Goal: Transaction & Acquisition: Purchase product/service

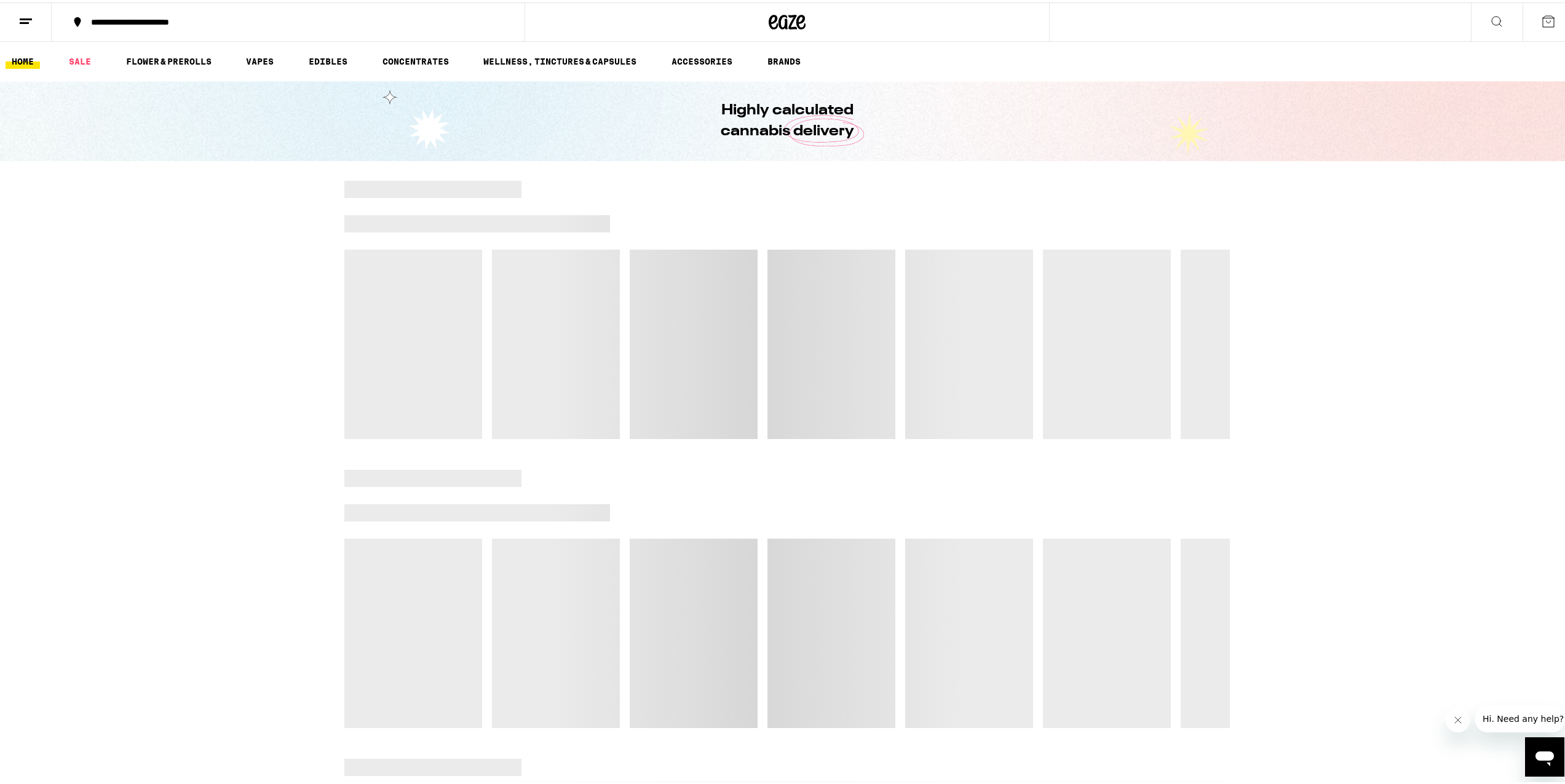
click at [1550, 16] on button at bounding box center [1548, 19] width 52 height 38
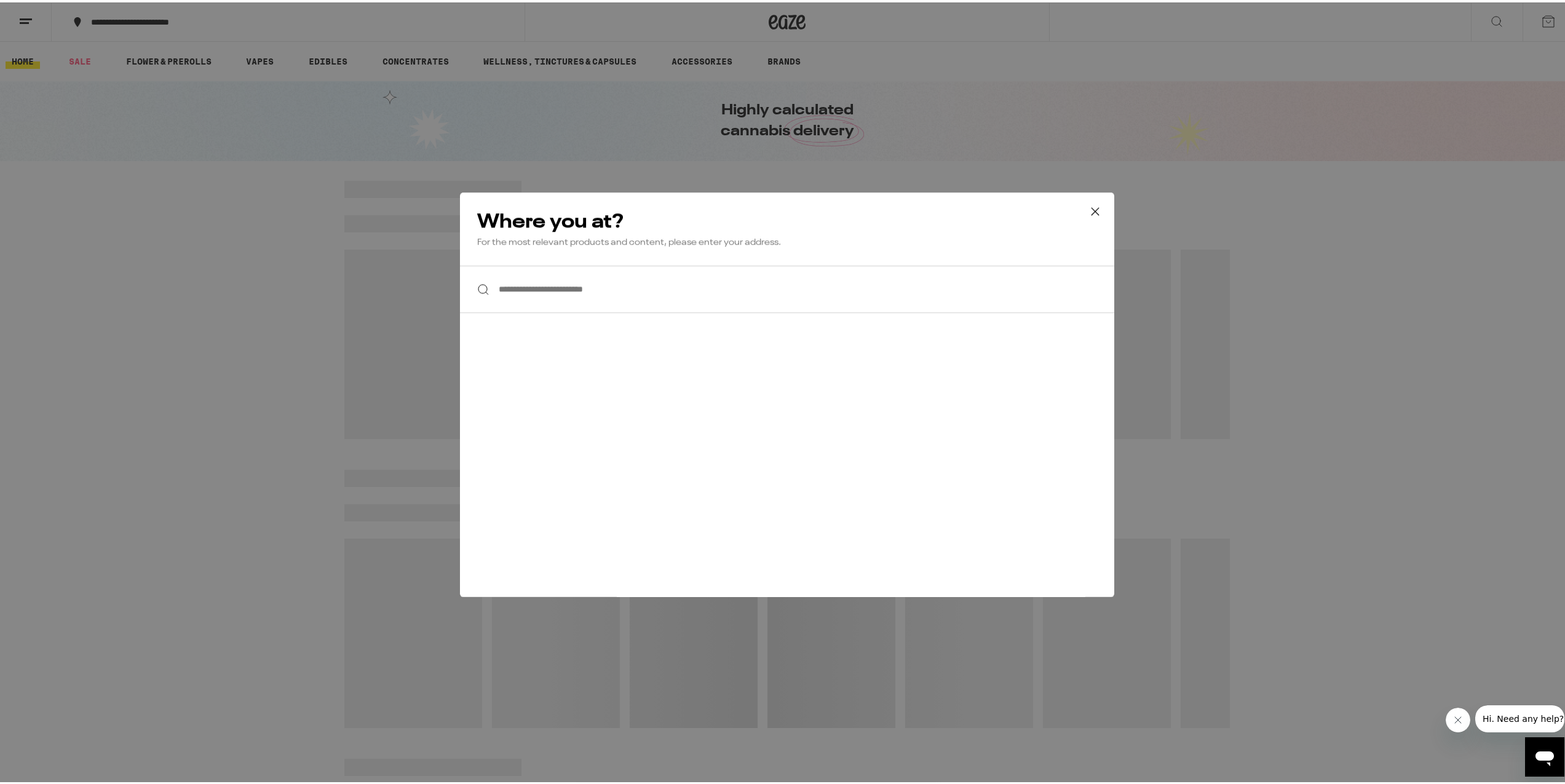
click at [657, 301] on input "**********" at bounding box center [787, 286] width 654 height 48
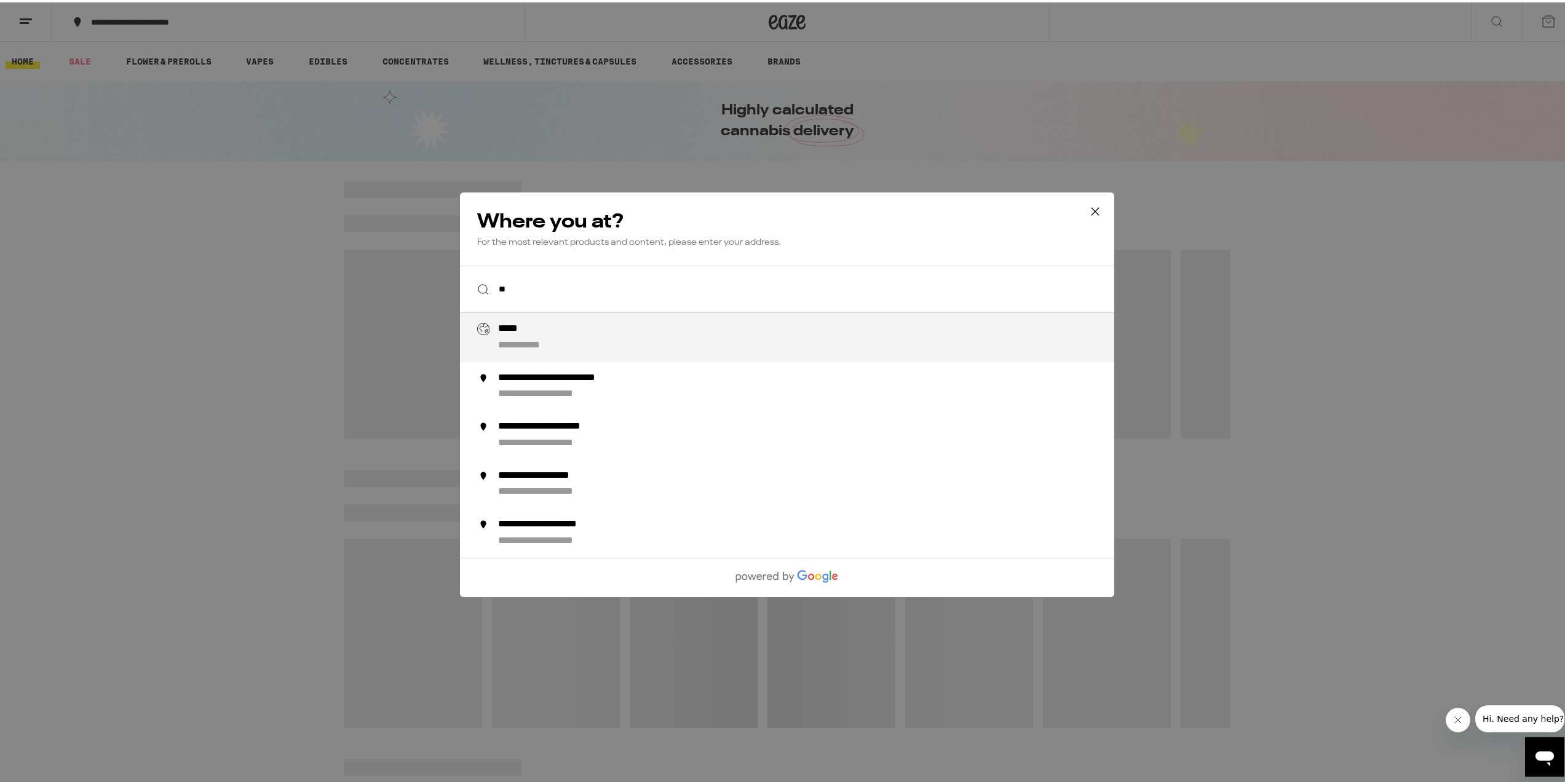
type input "*"
click at [570, 323] on div "**********" at bounding box center [557, 327] width 120 height 13
type input "**********"
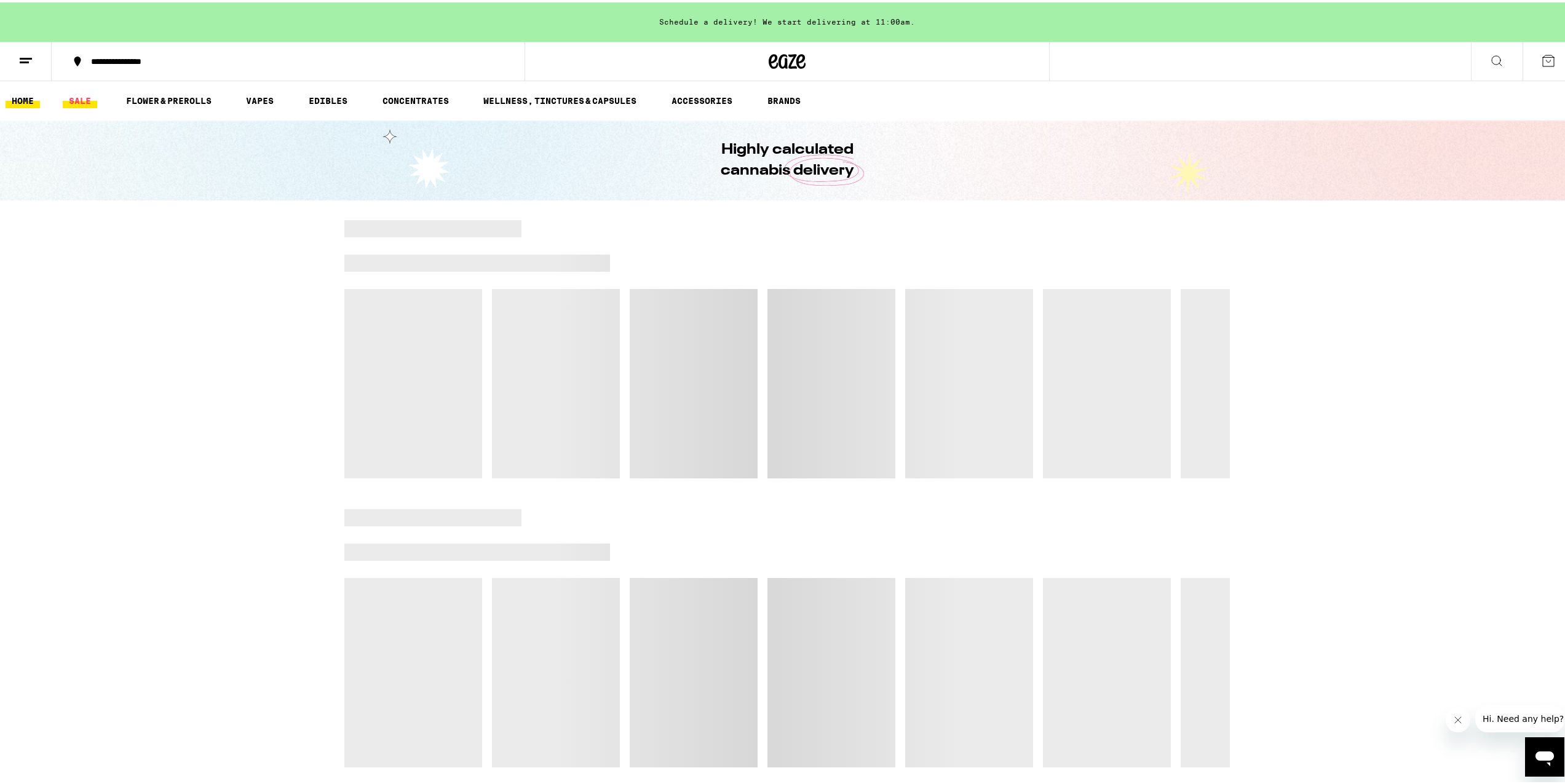
click at [69, 96] on link "SALE" at bounding box center [80, 98] width 35 height 15
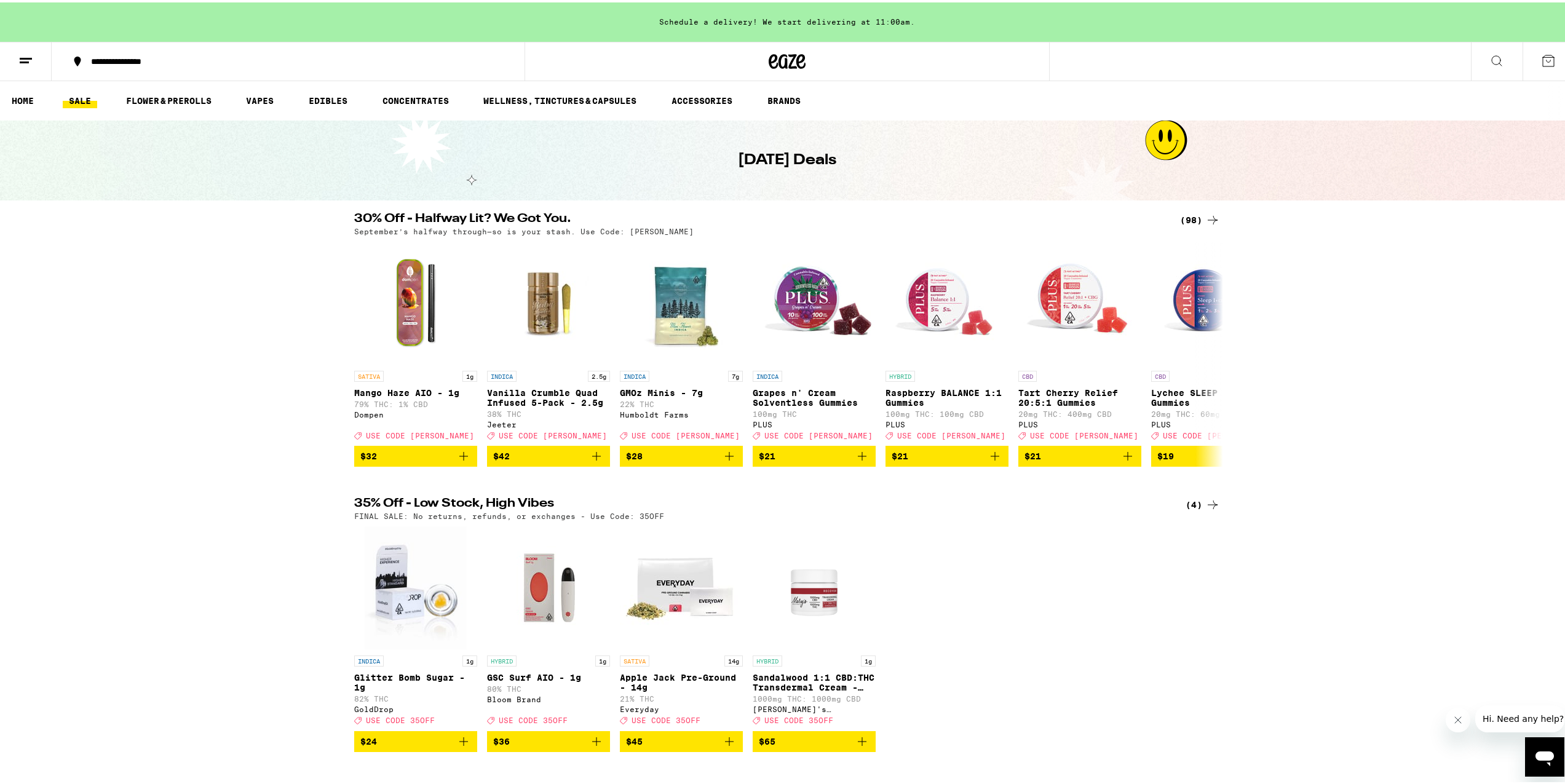
click at [1210, 215] on icon at bounding box center [1212, 218] width 15 height 15
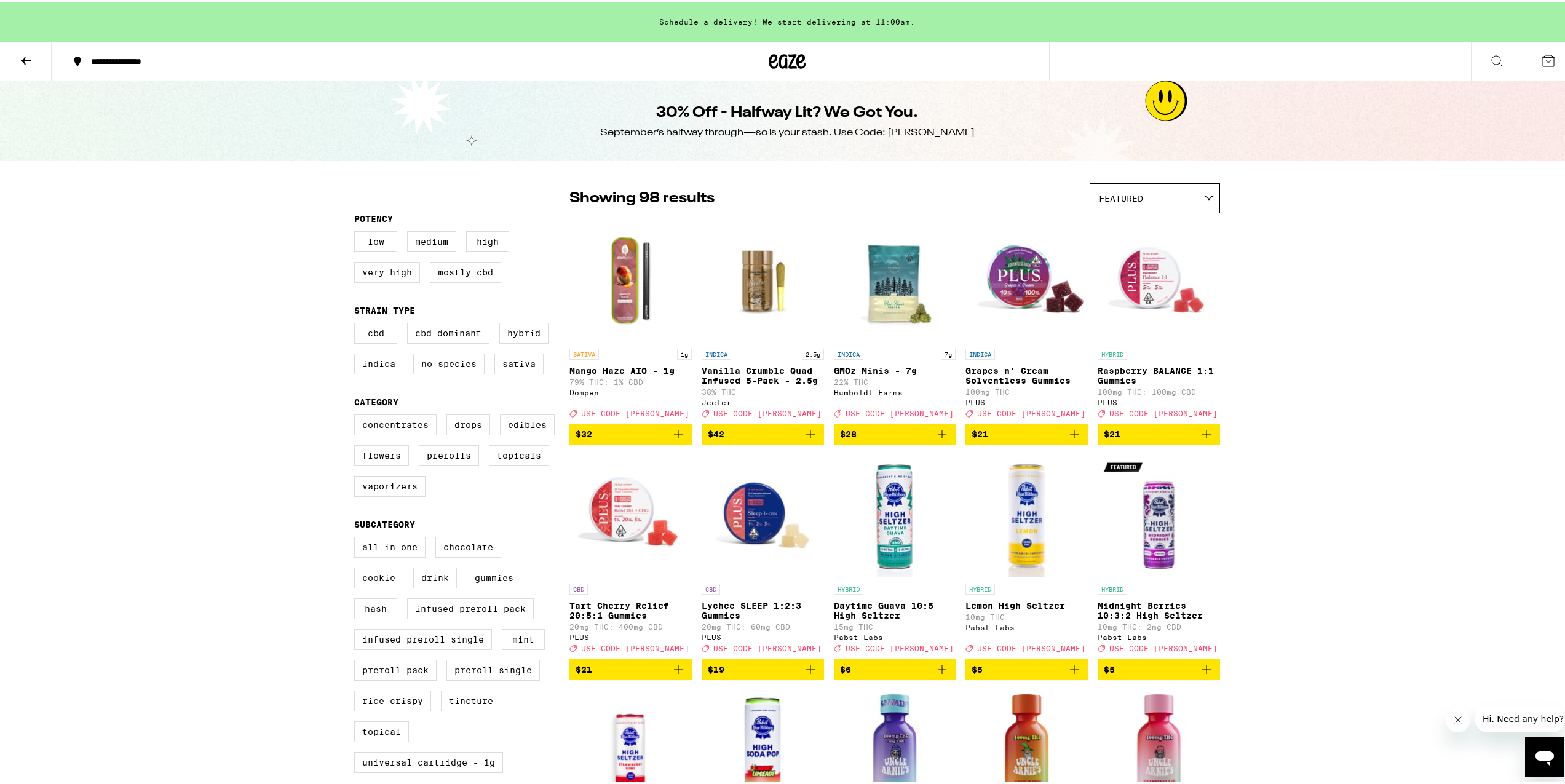
click at [1537, 48] on button at bounding box center [1548, 59] width 52 height 38
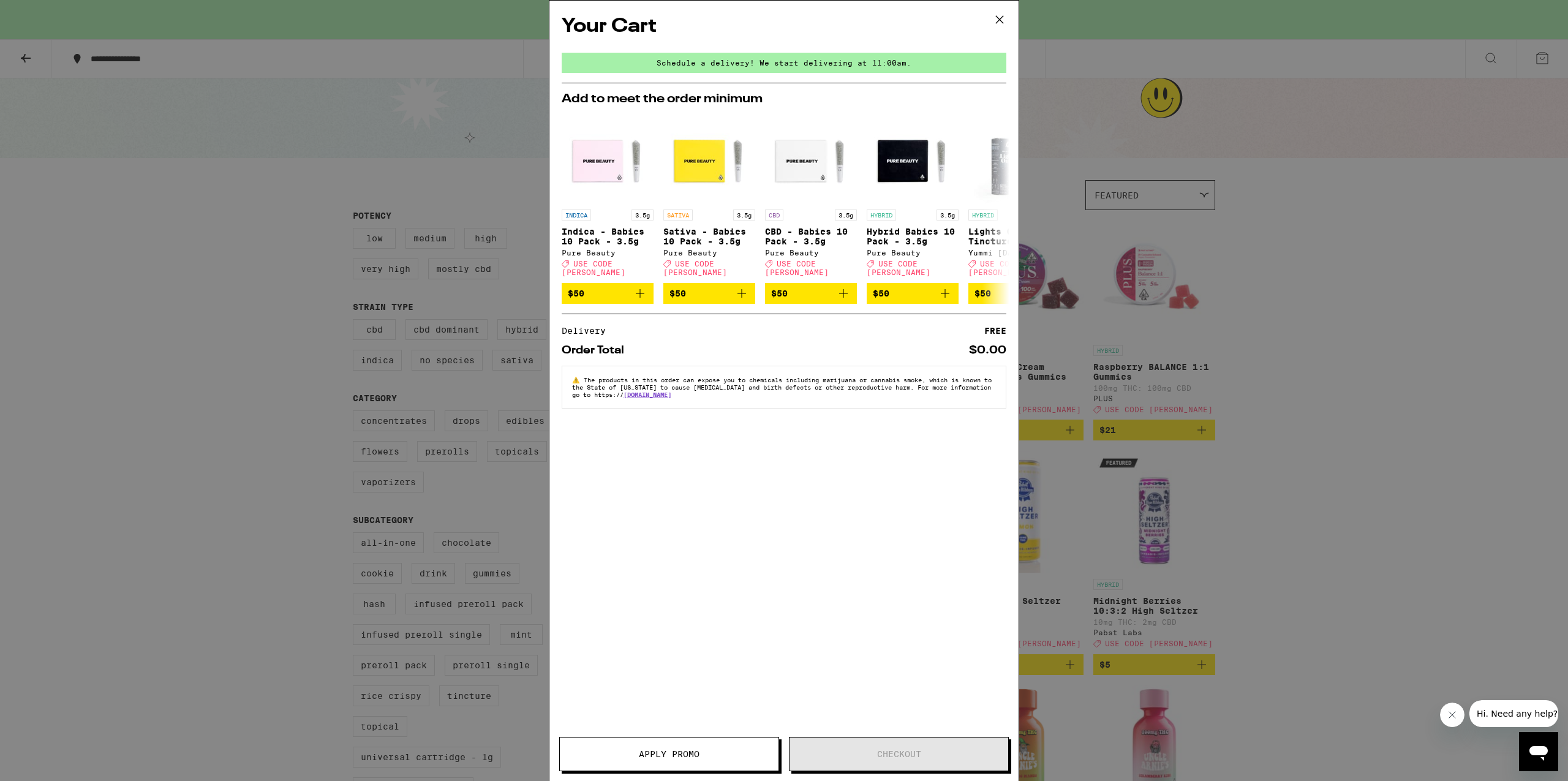
click at [182, 192] on div "Your Cart Schedule a delivery! We start delivering at 11:00am. Add to meet the …" at bounding box center [784, 390] width 1568 height 781
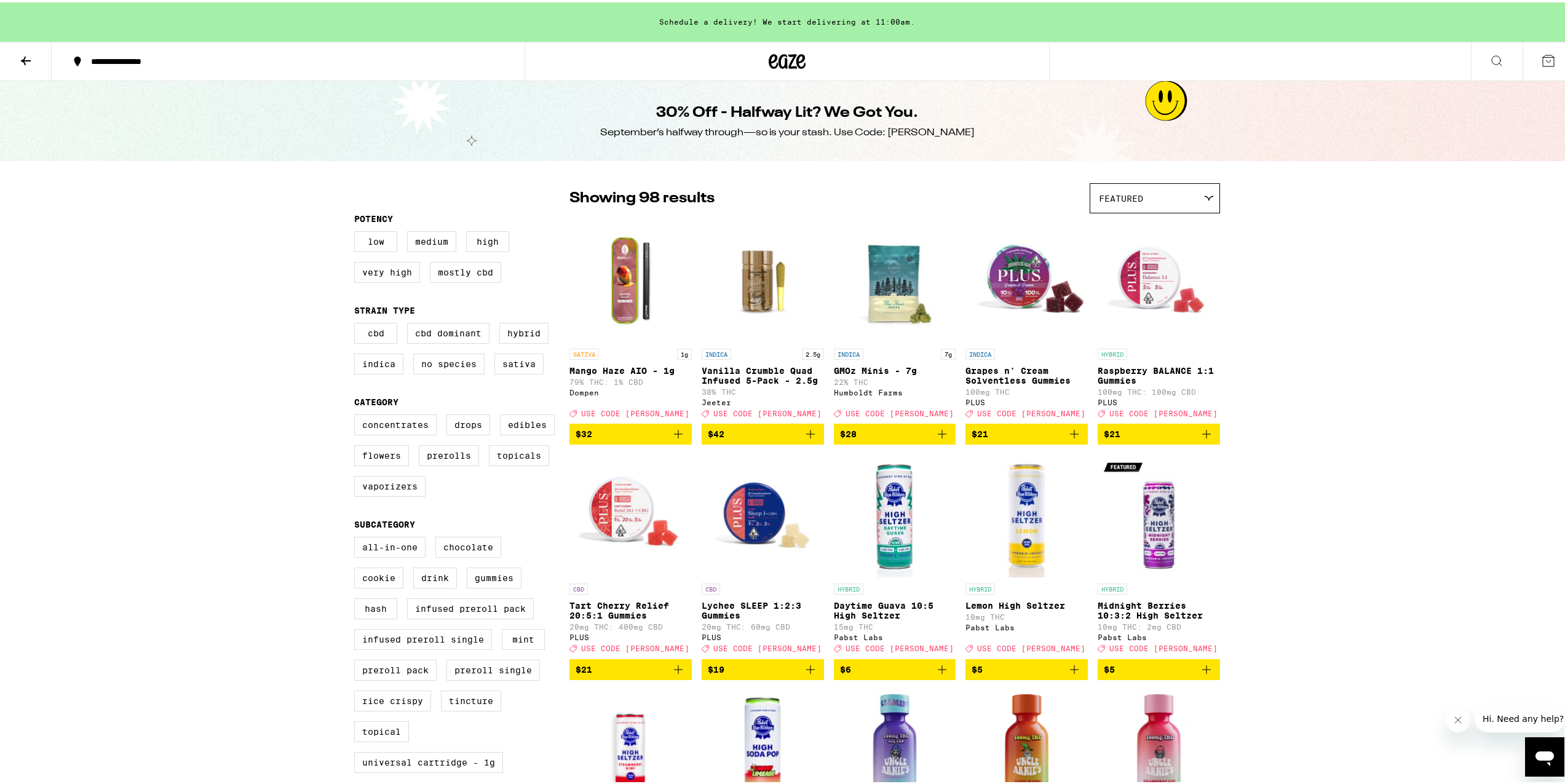
click at [75, 52] on icon at bounding box center [77, 59] width 15 height 15
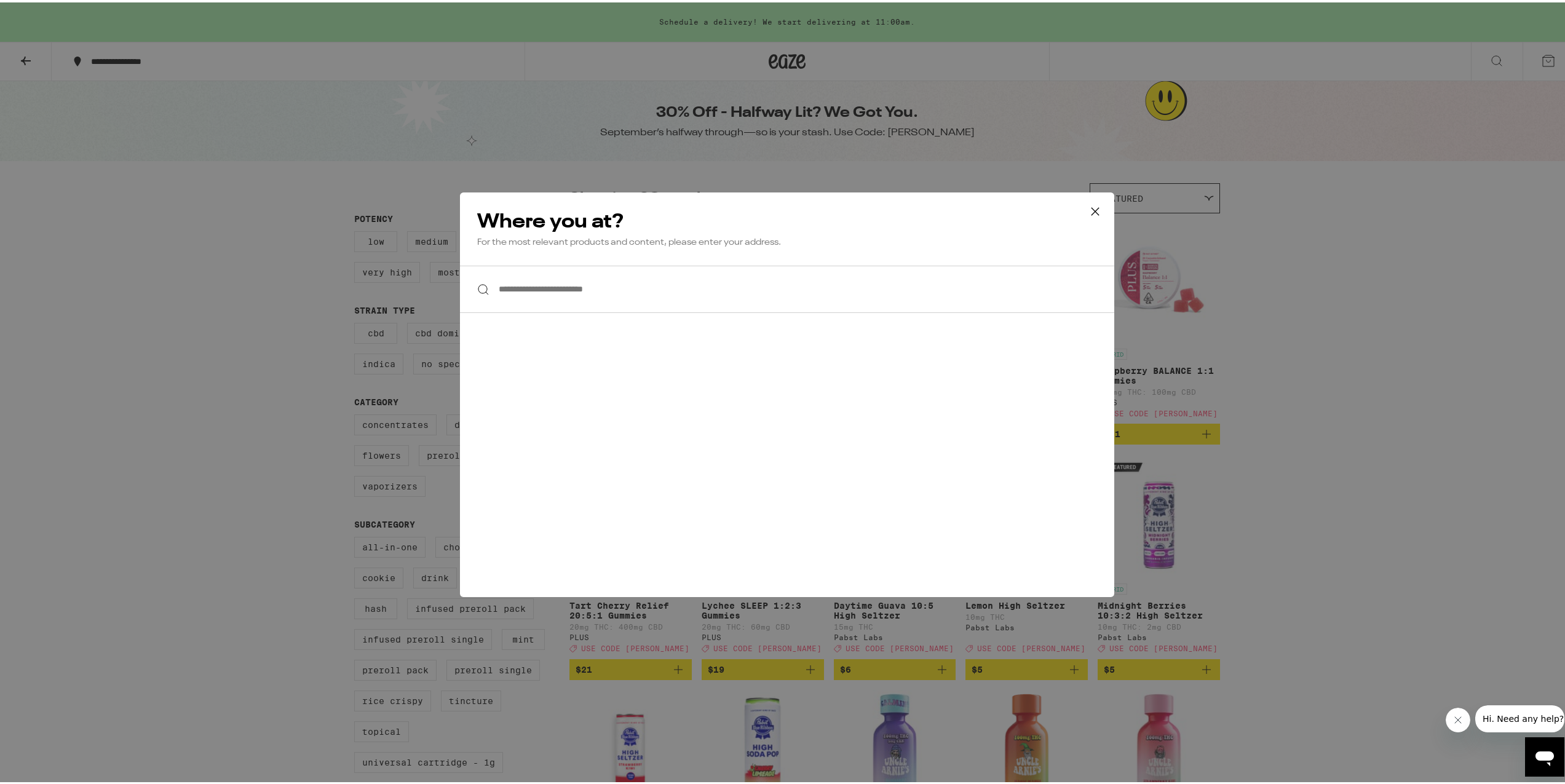
click at [148, 229] on div "**********" at bounding box center [787, 392] width 1574 height 784
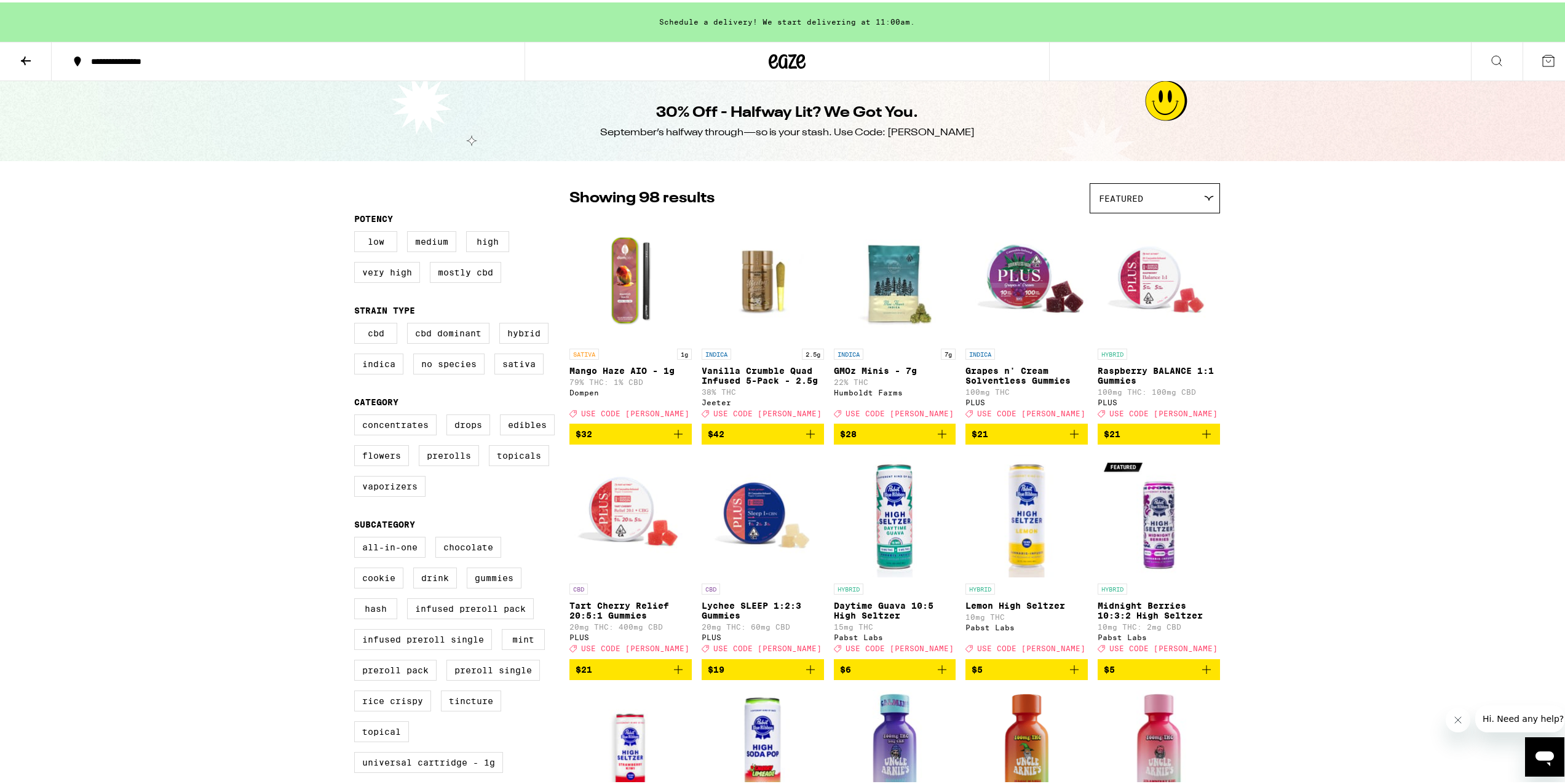
click at [796, 59] on icon at bounding box center [800, 59] width 9 height 15
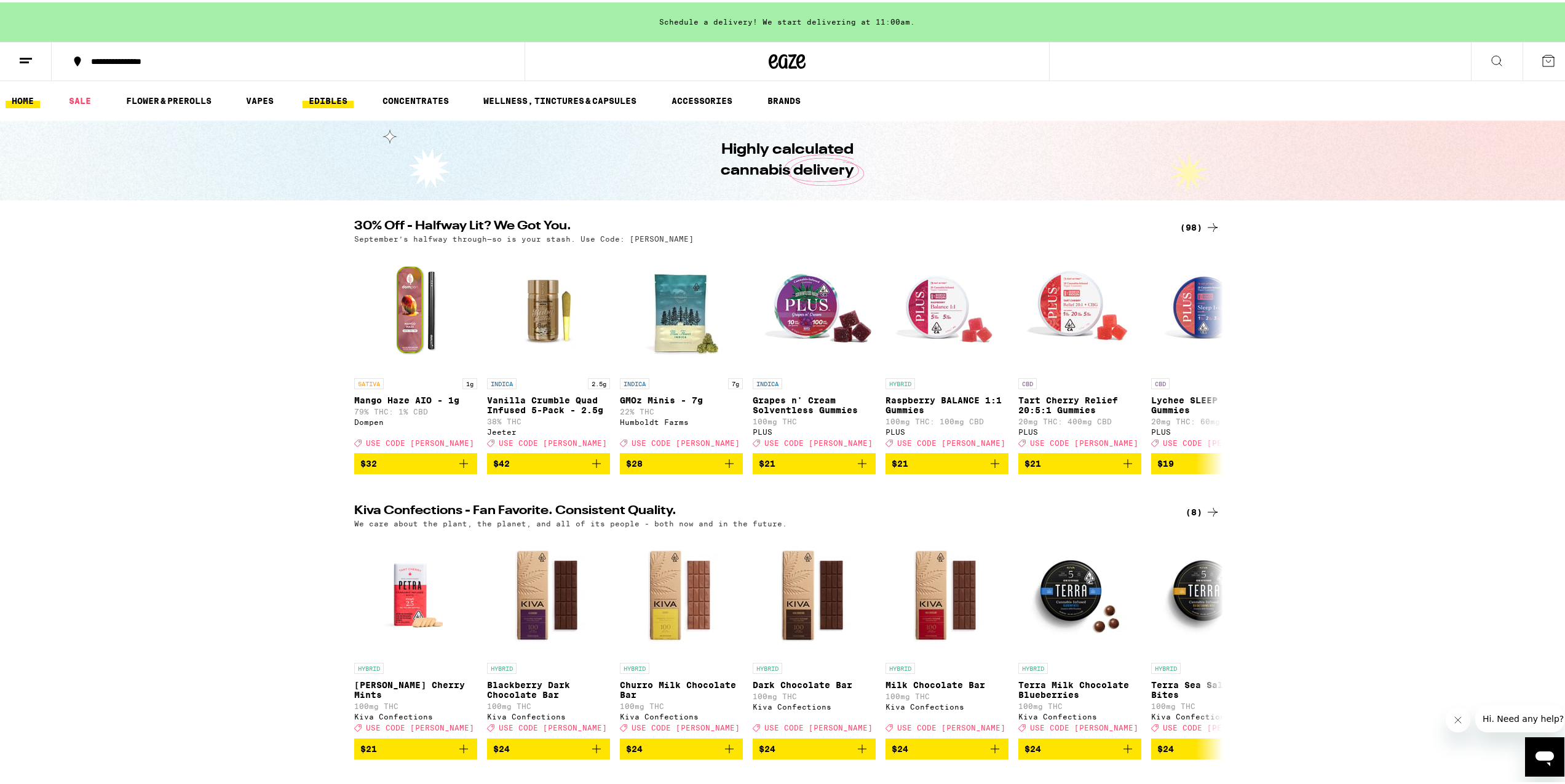
click at [328, 96] on link "EDIBLES" at bounding box center [328, 98] width 51 height 15
click at [273, 99] on link "VAPES" at bounding box center [260, 98] width 40 height 15
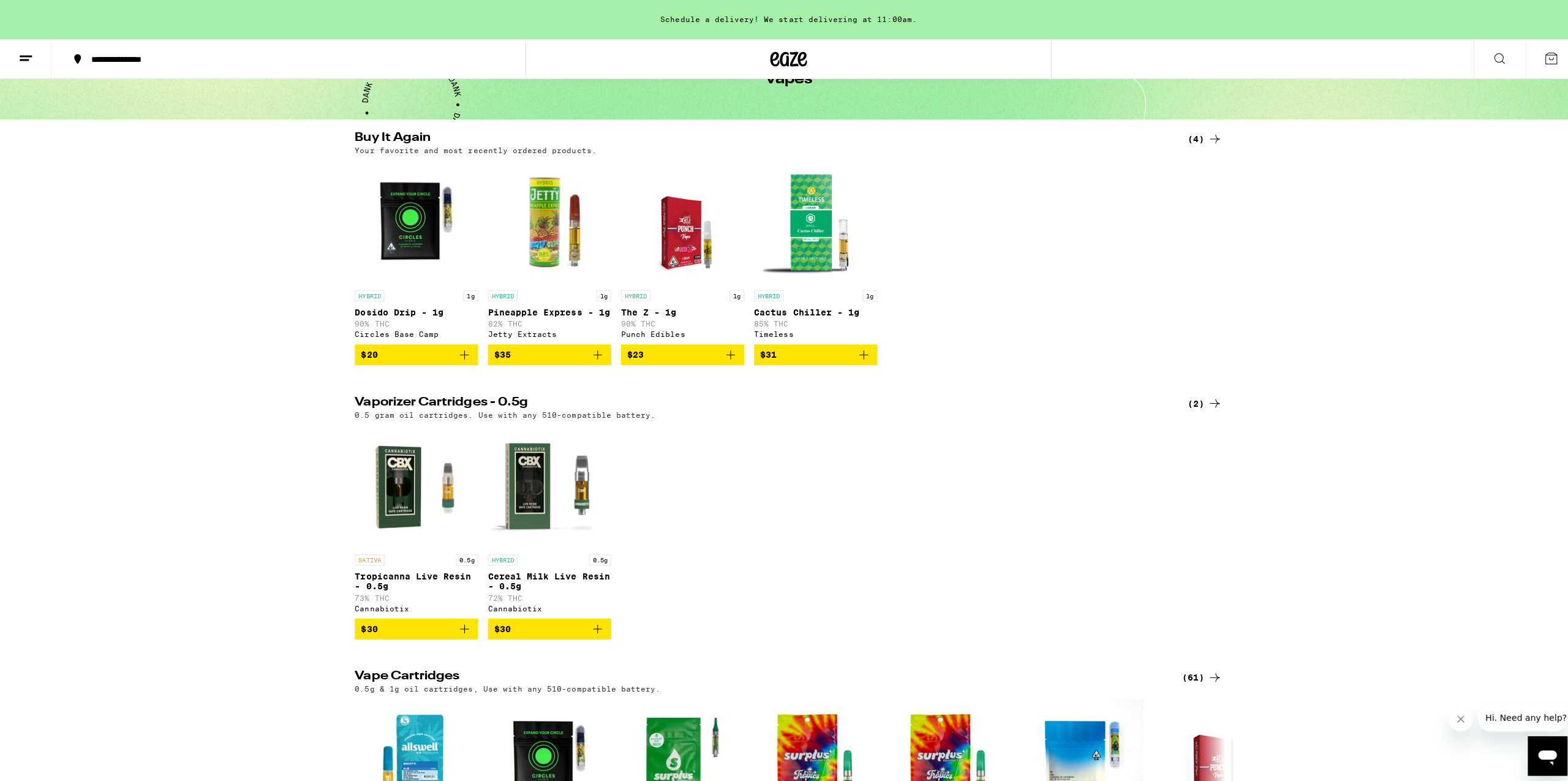
scroll to position [66, 0]
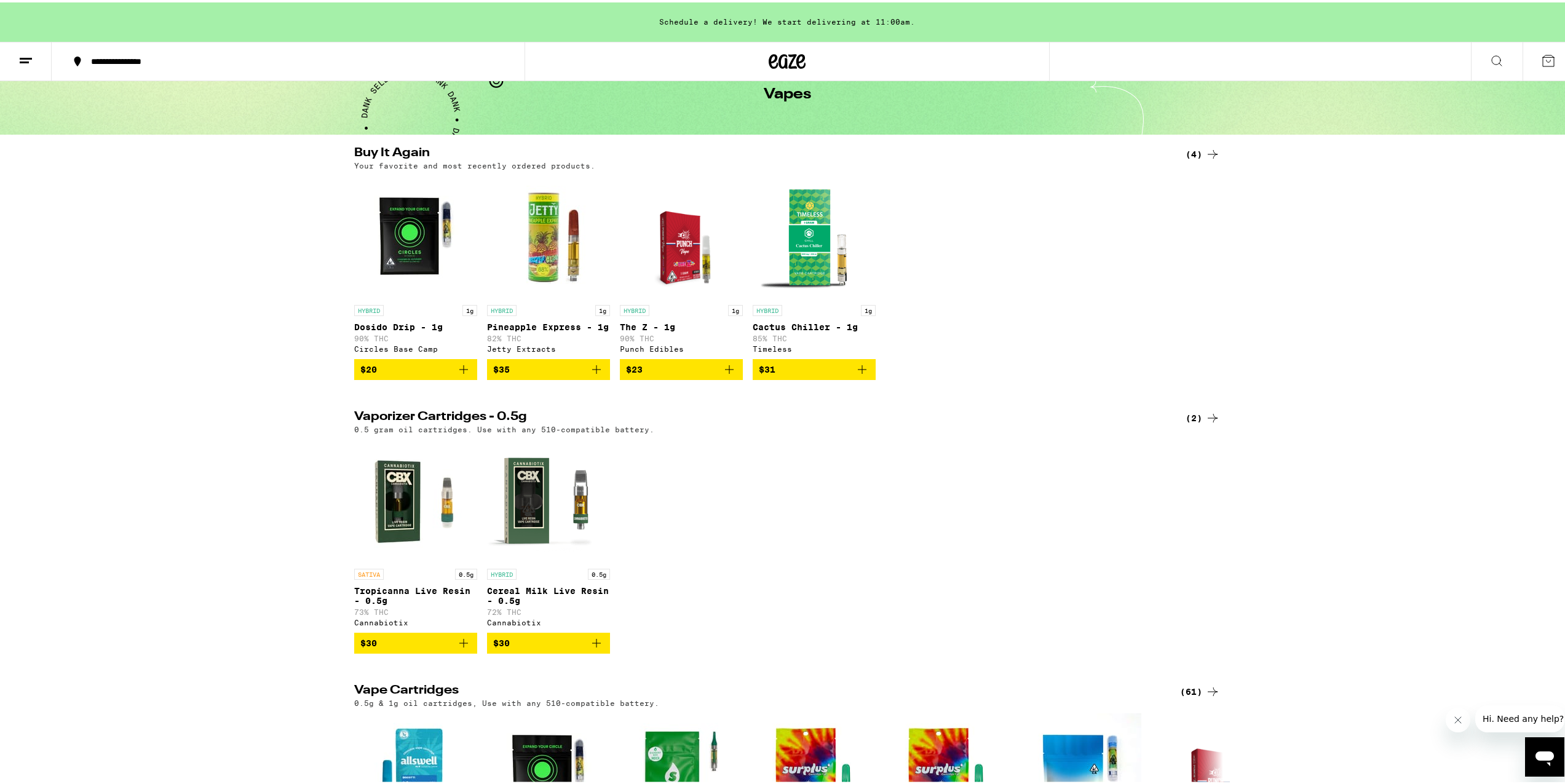
click at [416, 369] on span "$20" at bounding box center [415, 367] width 111 height 15
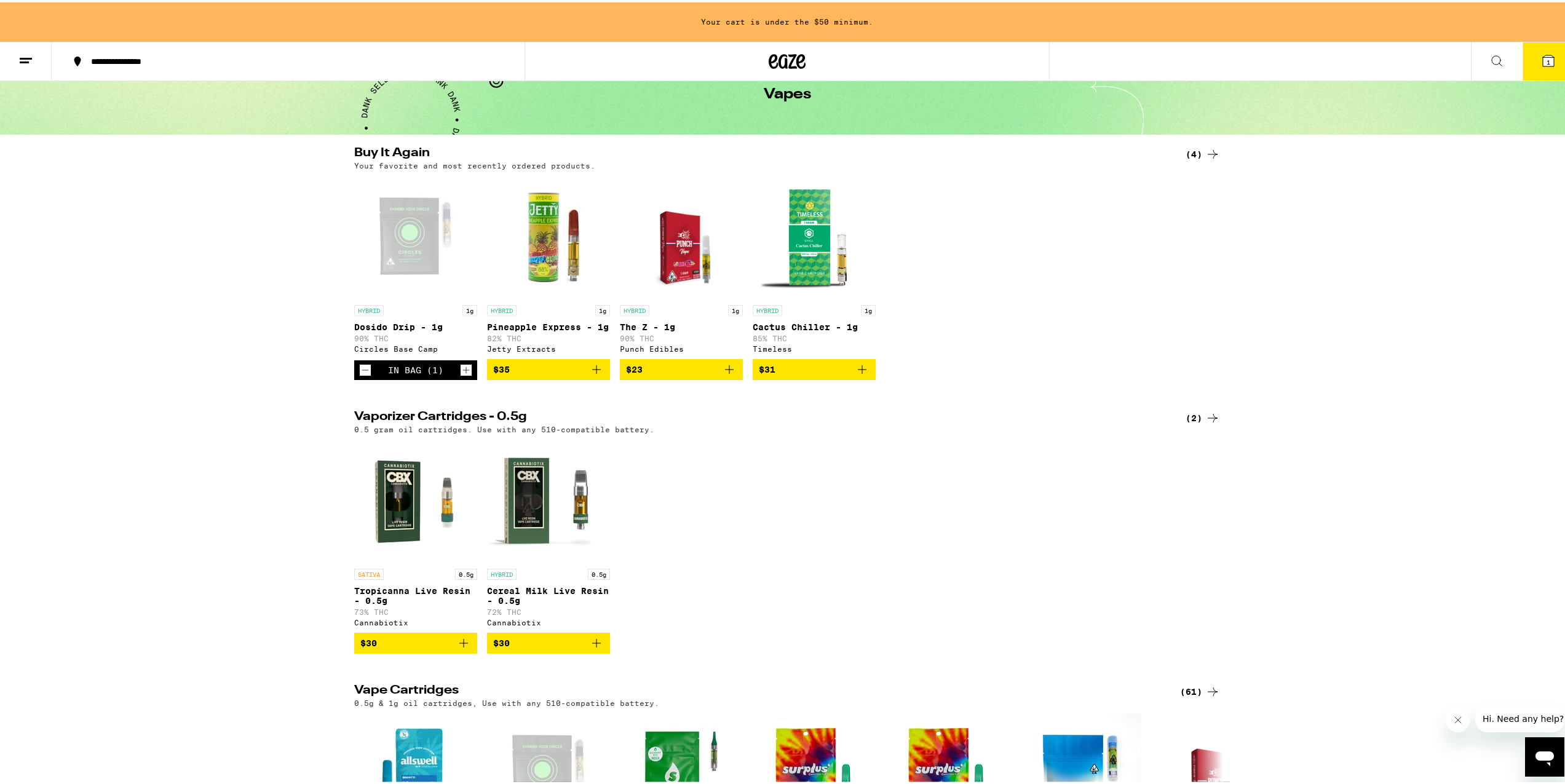
click at [461, 369] on icon "Increment" at bounding box center [466, 368] width 11 height 15
click at [461, 371] on icon "Increment" at bounding box center [466, 368] width 11 height 15
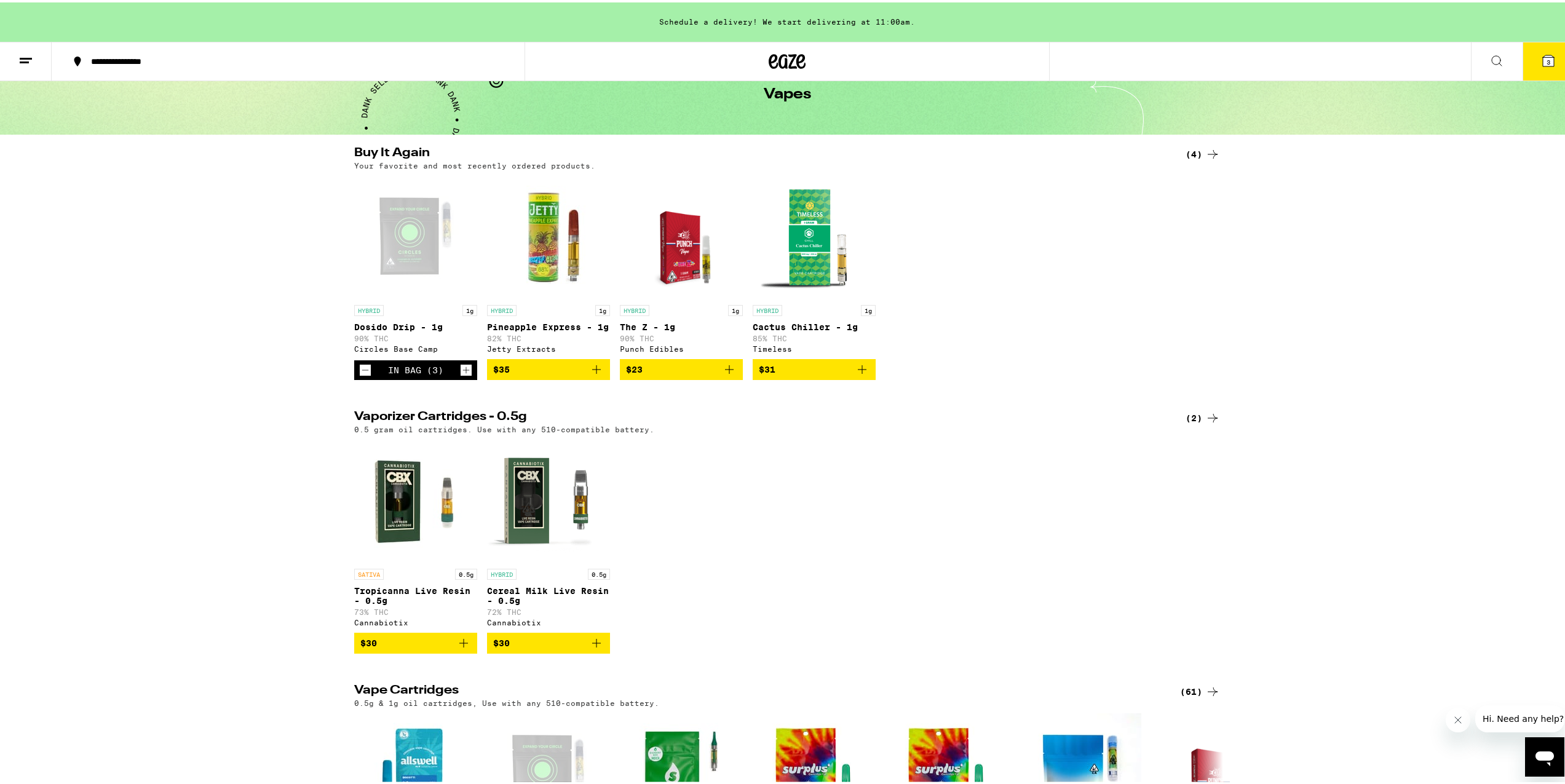
click at [1544, 51] on icon at bounding box center [1548, 58] width 15 height 15
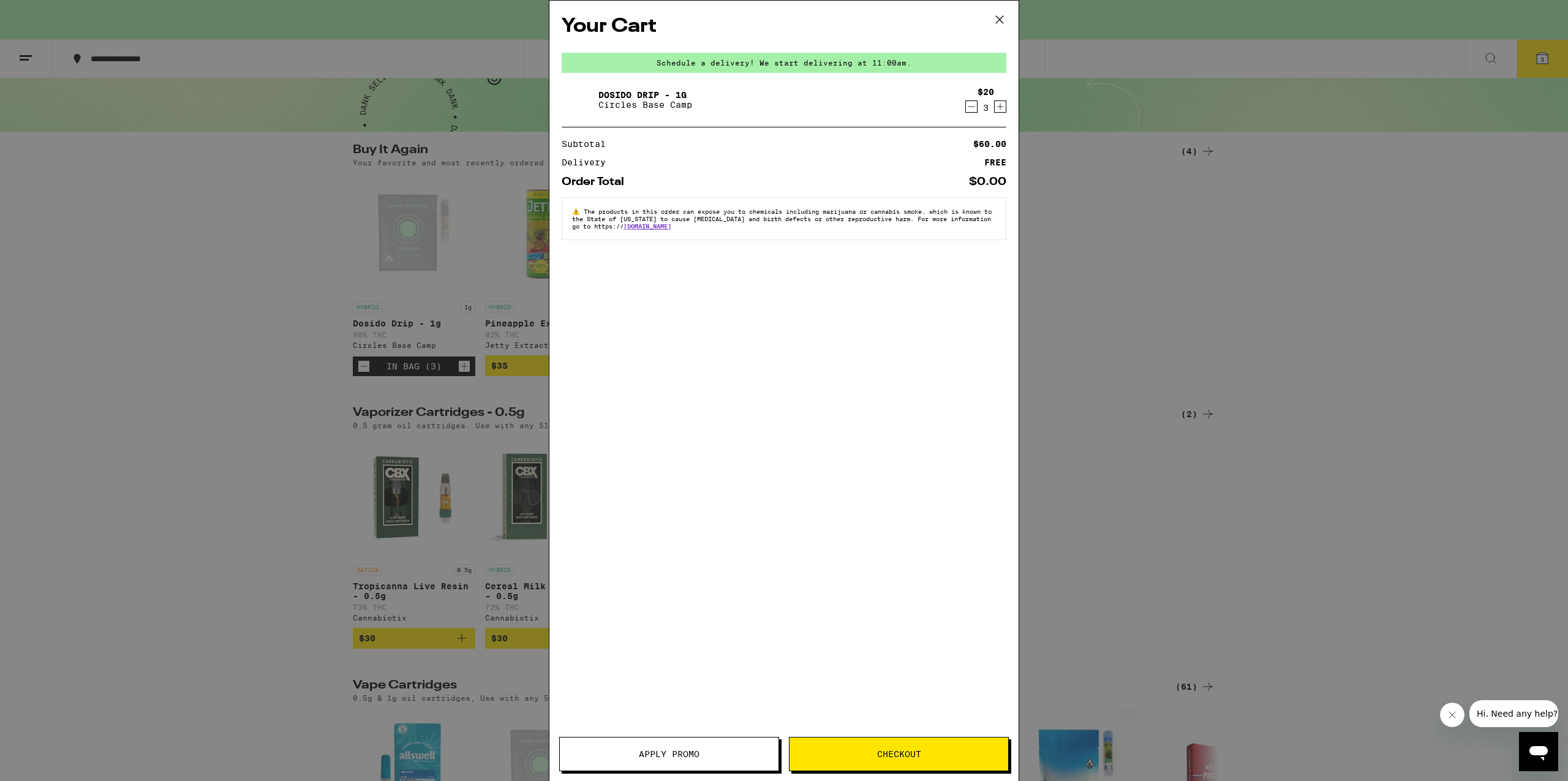
click at [856, 766] on button "Checkout" at bounding box center [899, 754] width 220 height 35
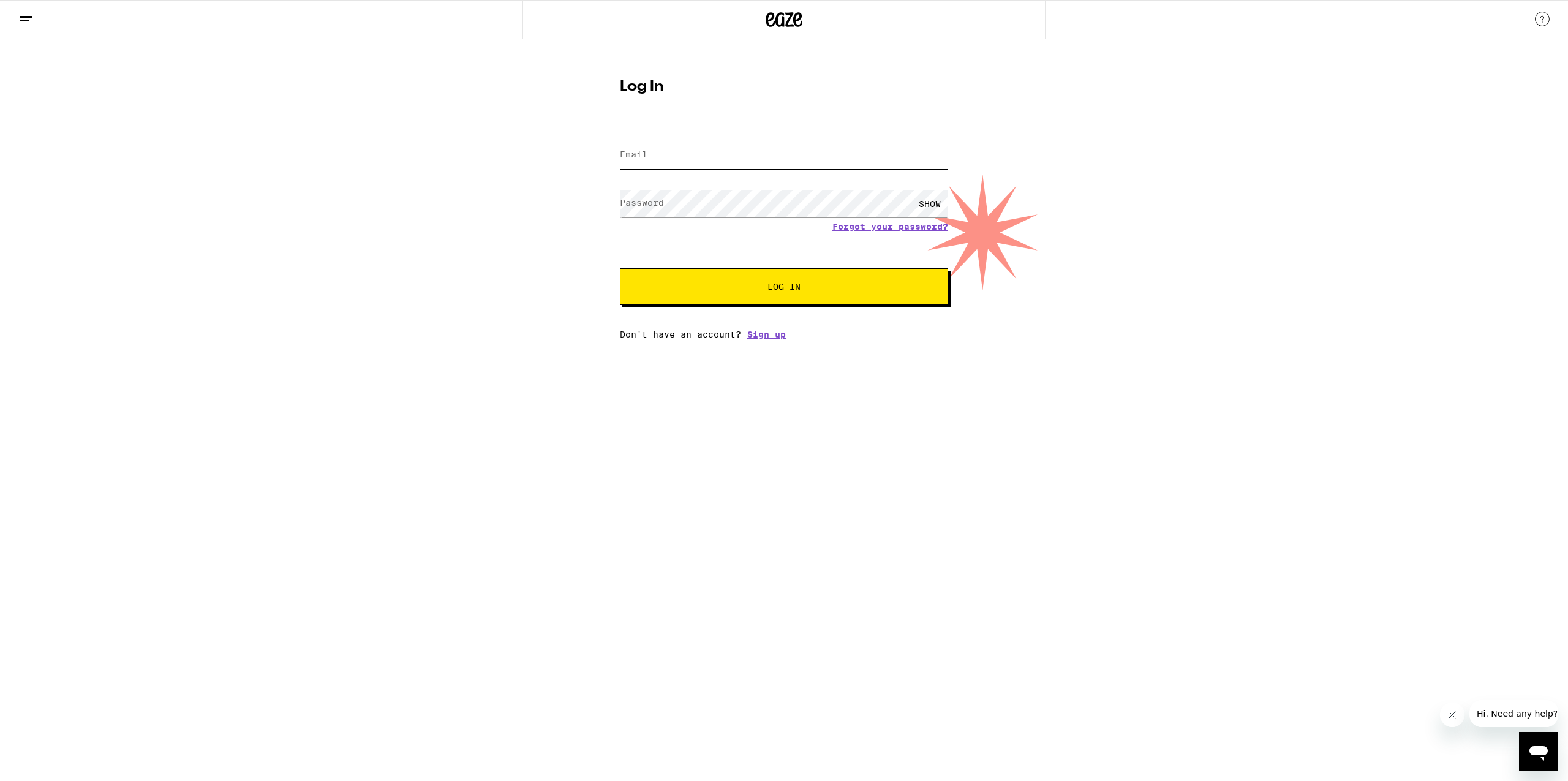
click at [658, 141] on input "Email" at bounding box center [784, 155] width 329 height 27
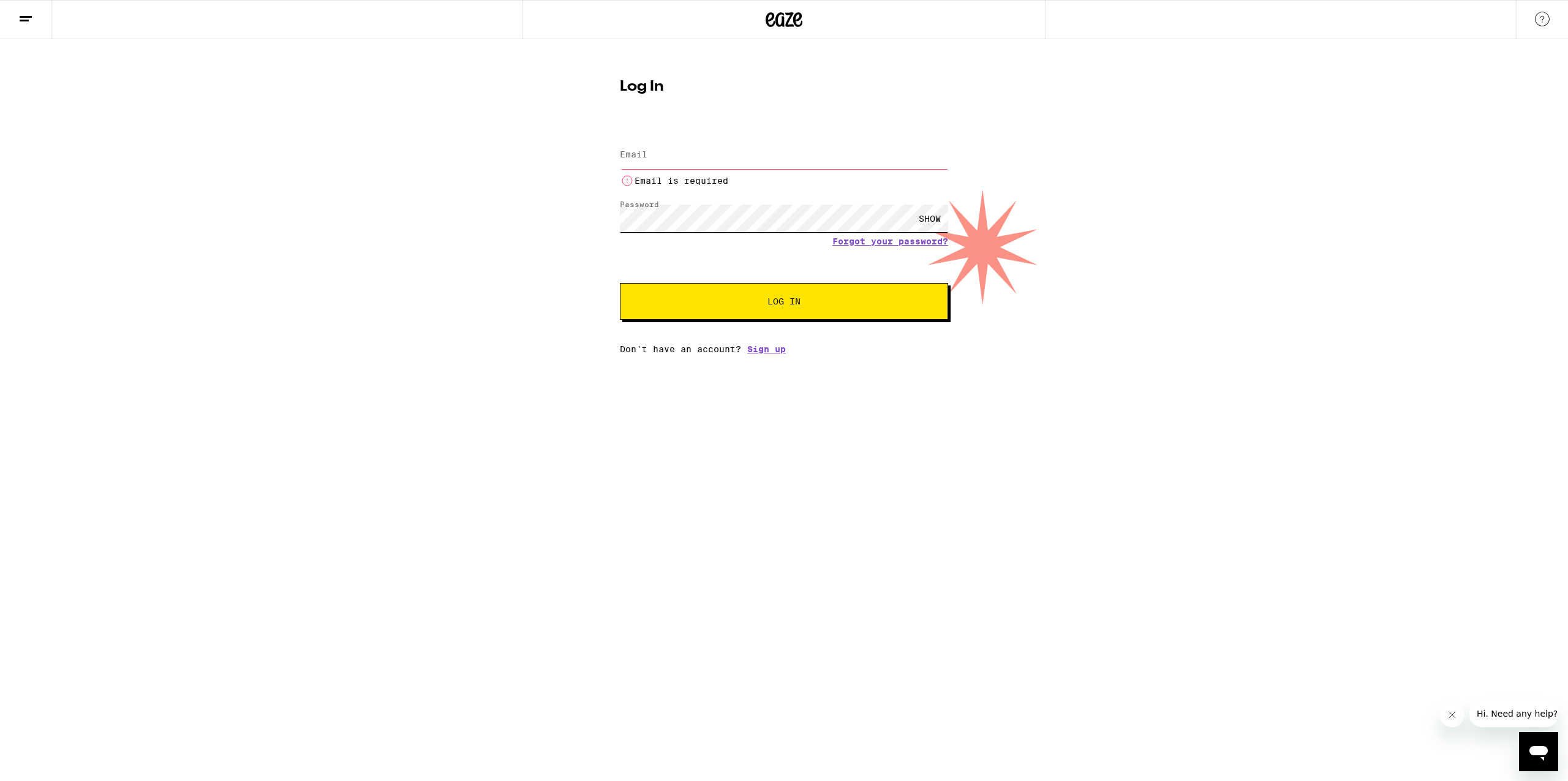
type input "[EMAIL_ADDRESS][DOMAIN_NAME]"
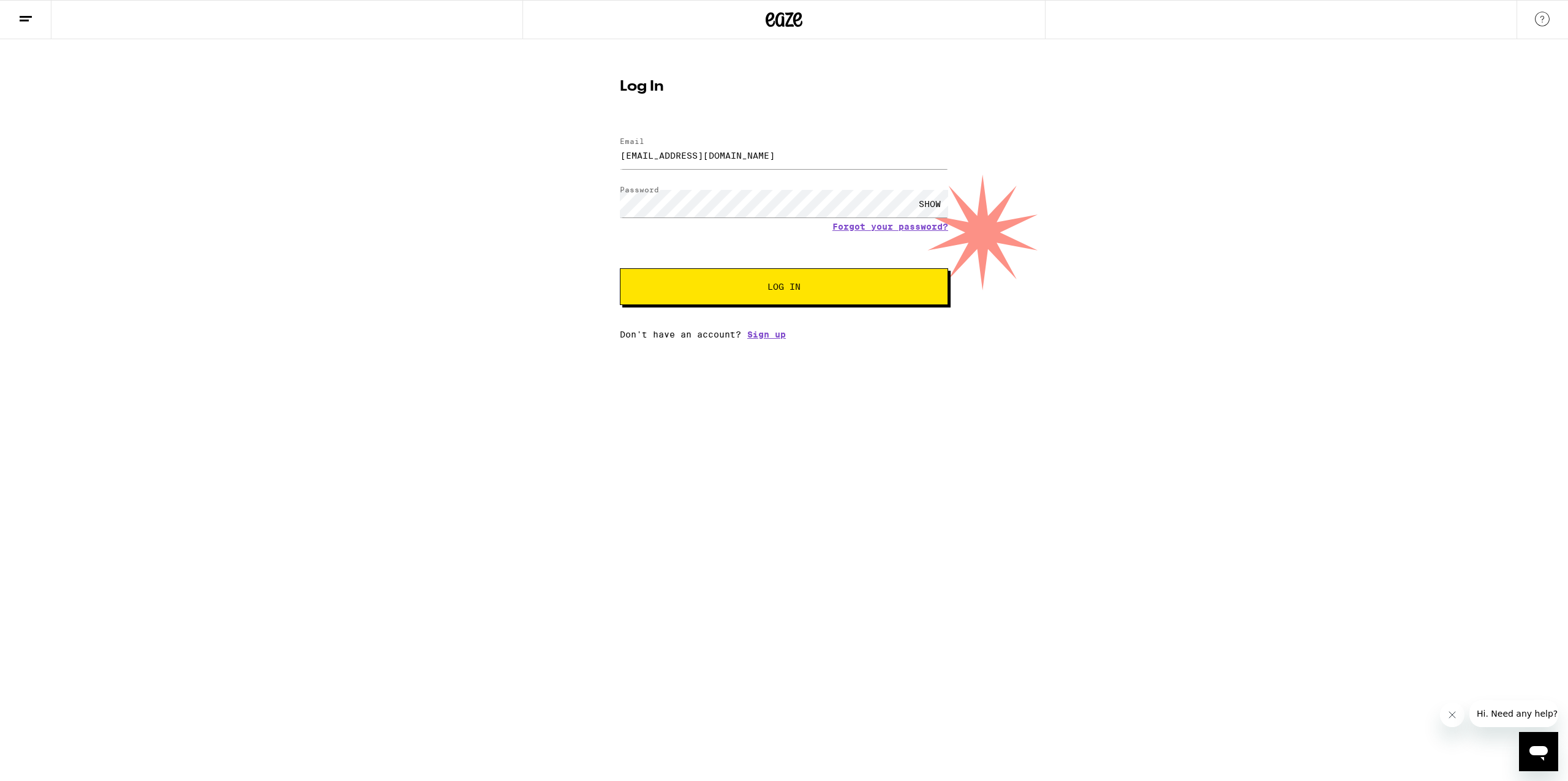
click at [796, 277] on button "Log In" at bounding box center [784, 287] width 329 height 37
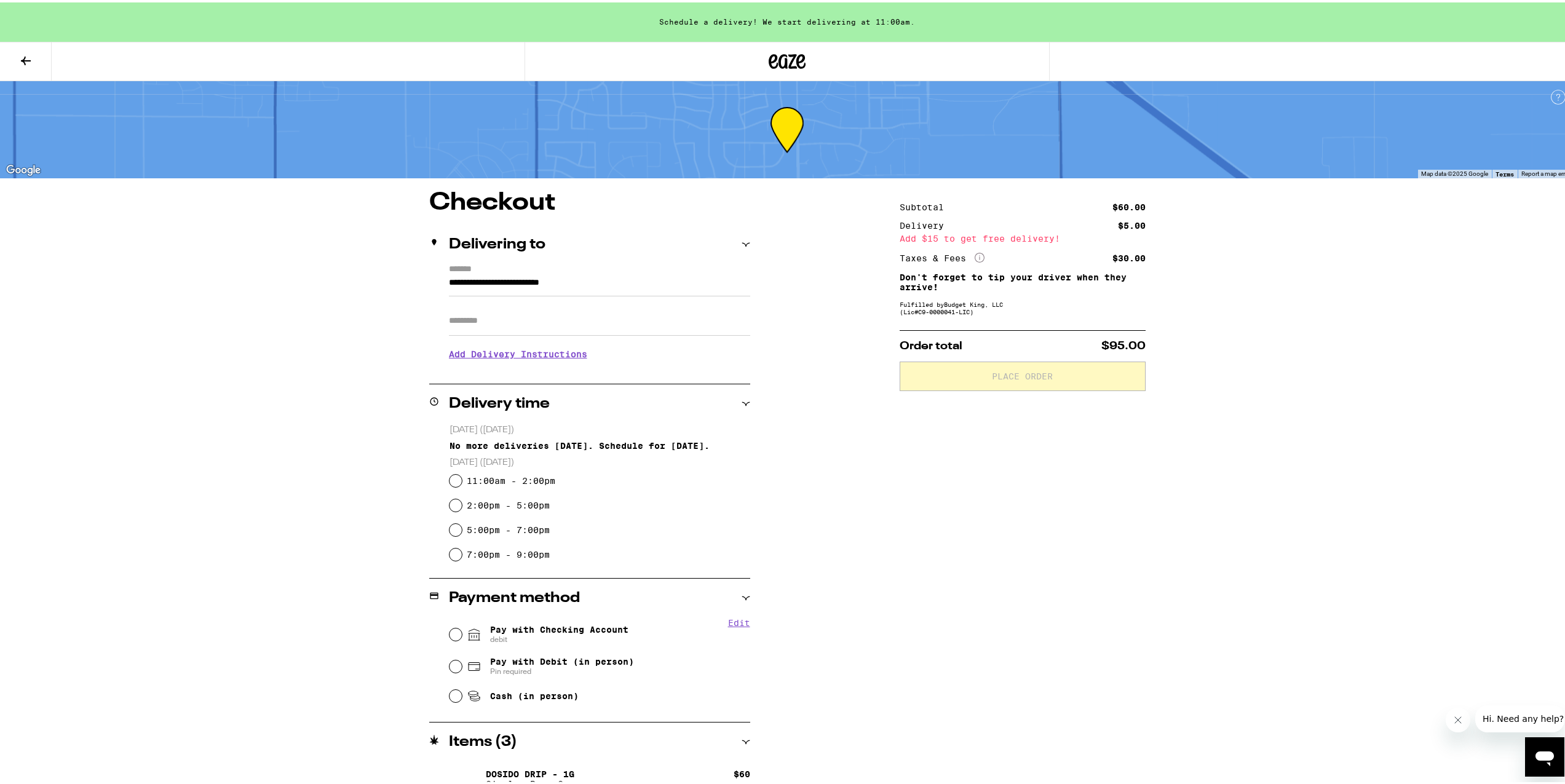
click at [457, 629] on div "Pay with Checking Account debit" at bounding box center [599, 632] width 301 height 32
click at [453, 632] on input "Pay with Checking Account debit" at bounding box center [455, 632] width 12 height 12
radio input "true"
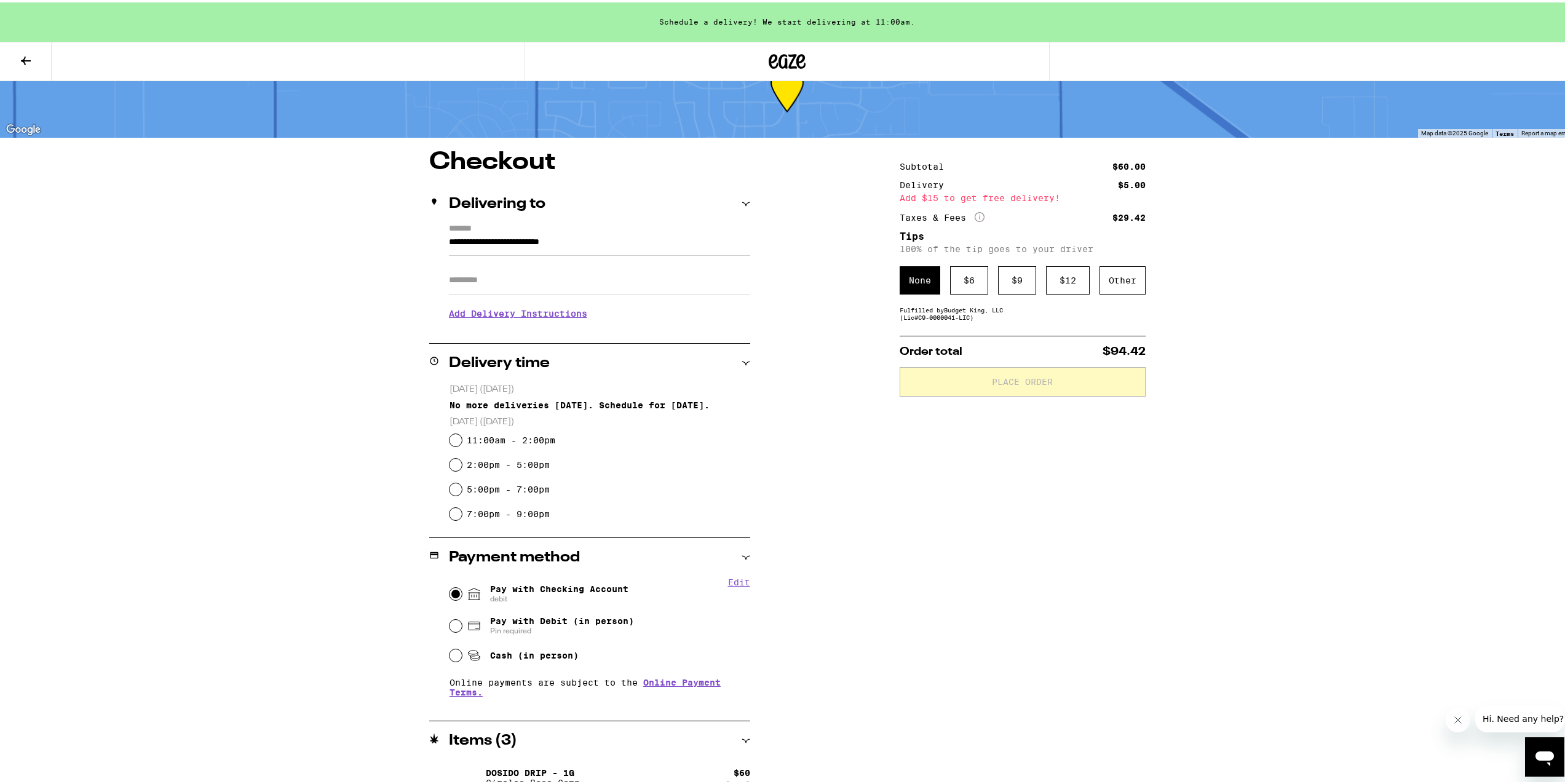
scroll to position [60, 0]
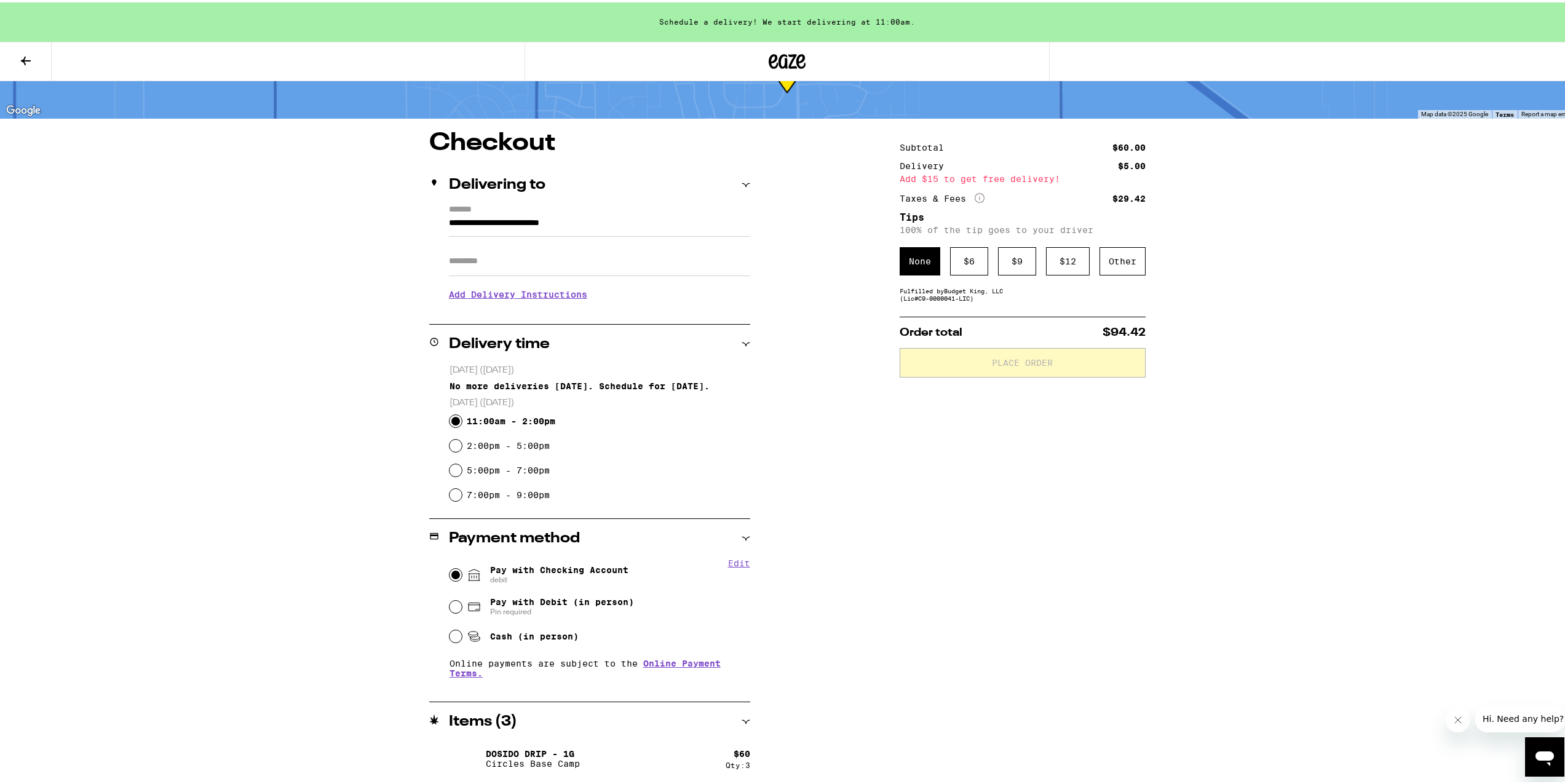
click at [453, 419] on input "11:00am - 2:00pm" at bounding box center [455, 418] width 12 height 12
radio input "true"
click at [743, 720] on icon at bounding box center [745, 719] width 9 height 9
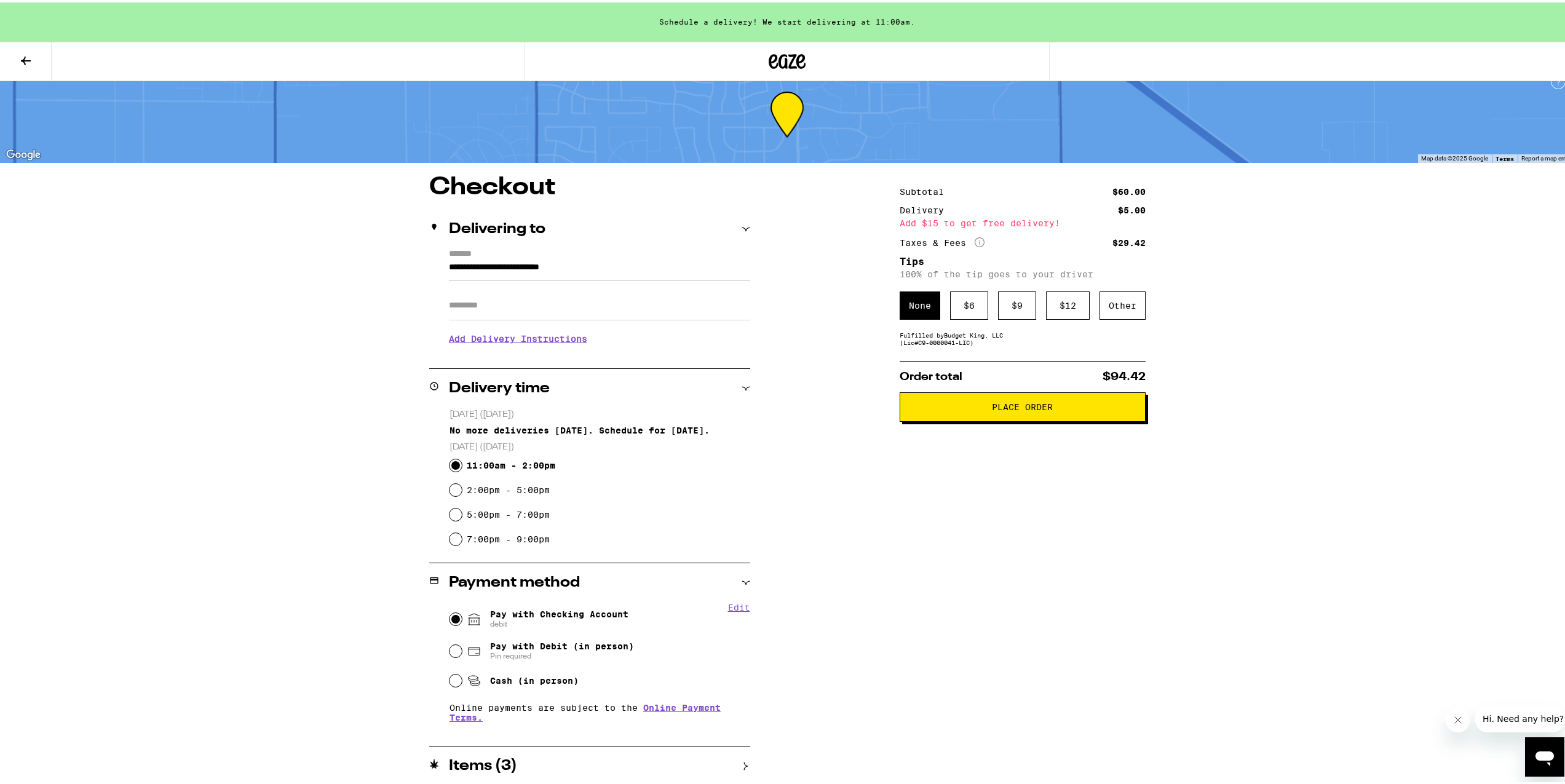
scroll to position [15, 0]
click at [739, 769] on div "Items ( 3 )" at bounding box center [590, 763] width 321 height 15
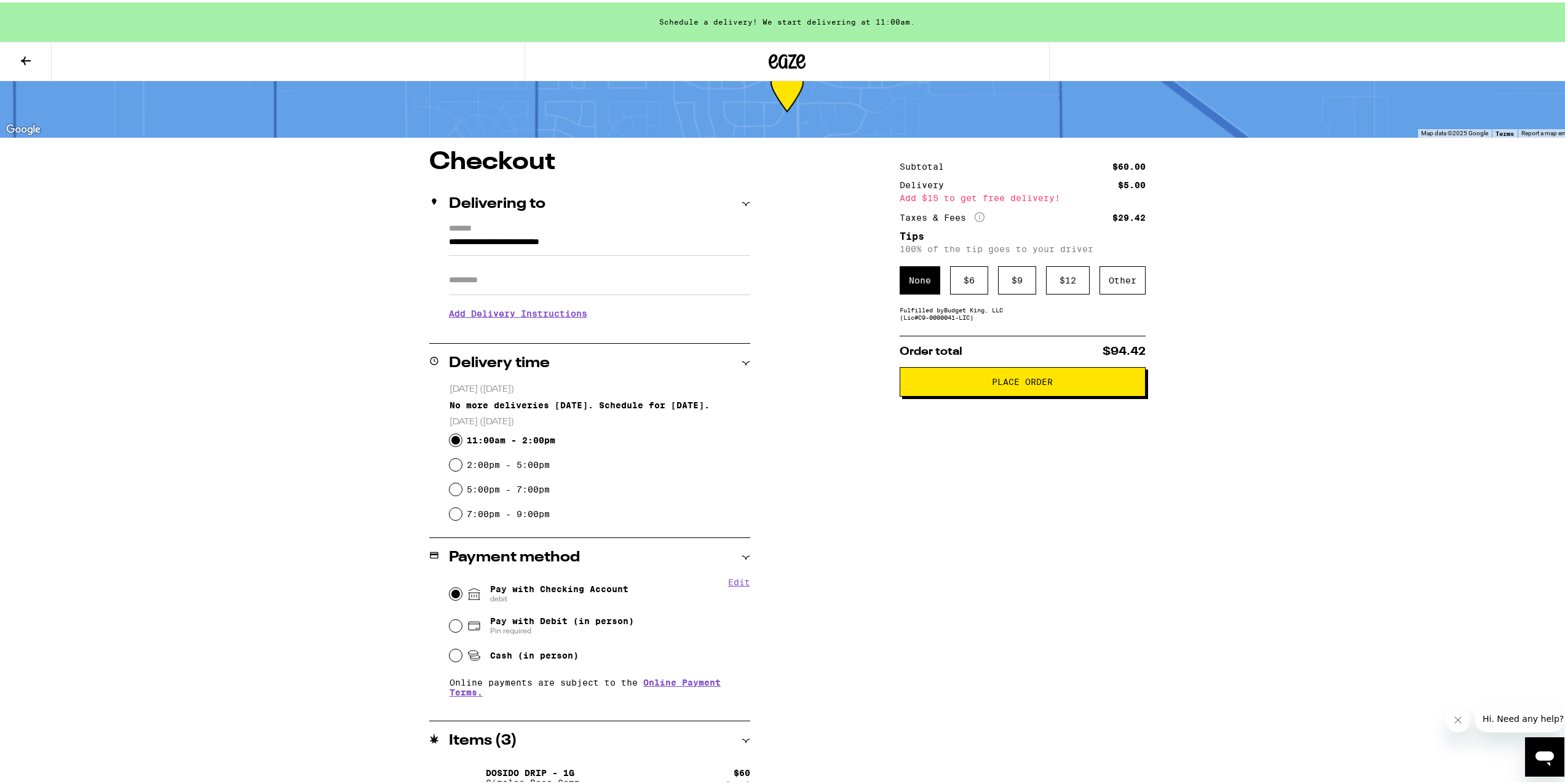
scroll to position [60, 0]
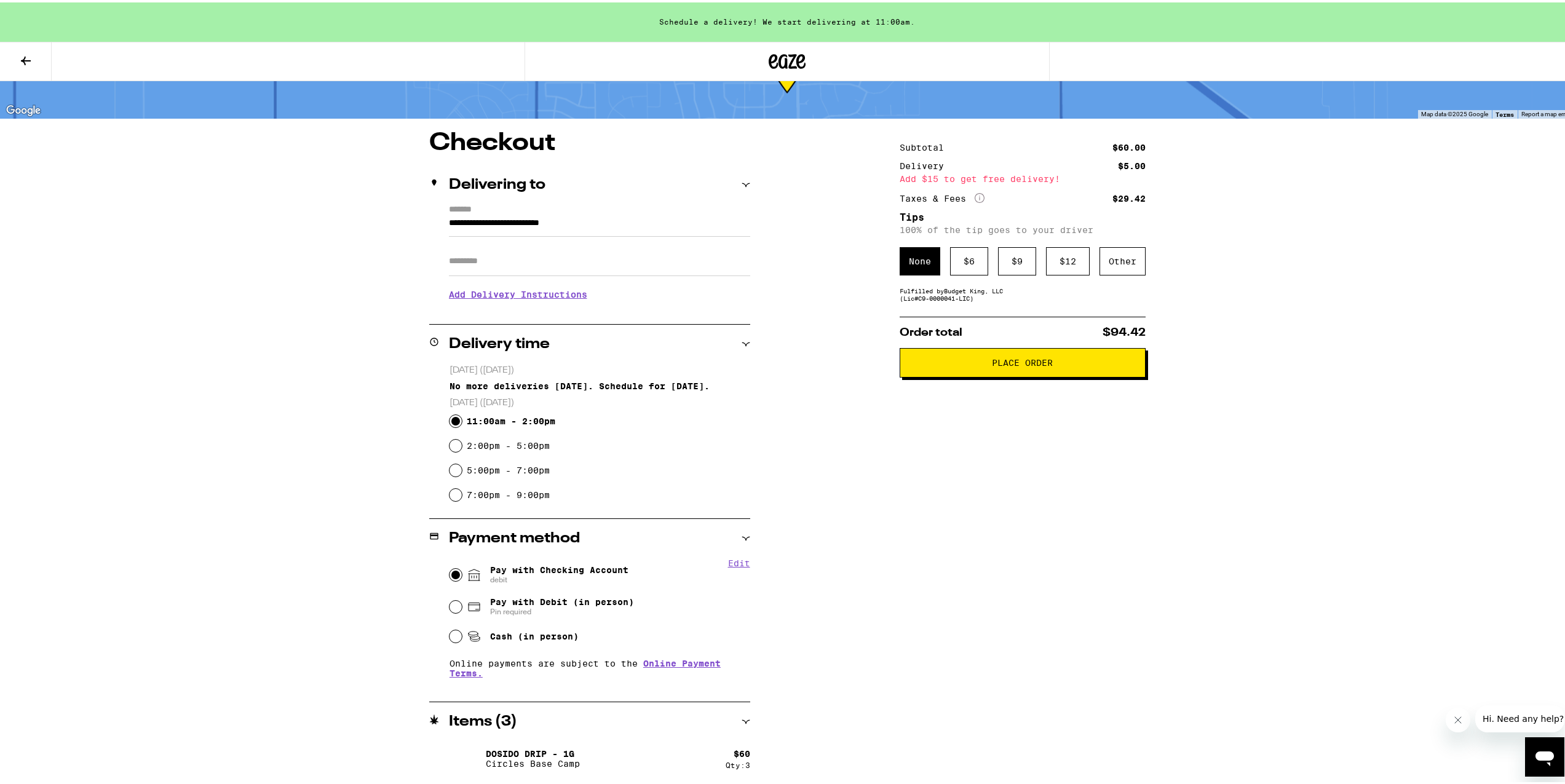
click at [472, 757] on img at bounding box center [465, 756] width 35 height 35
click at [495, 720] on h2 "Items ( 3 )" at bounding box center [482, 719] width 69 height 15
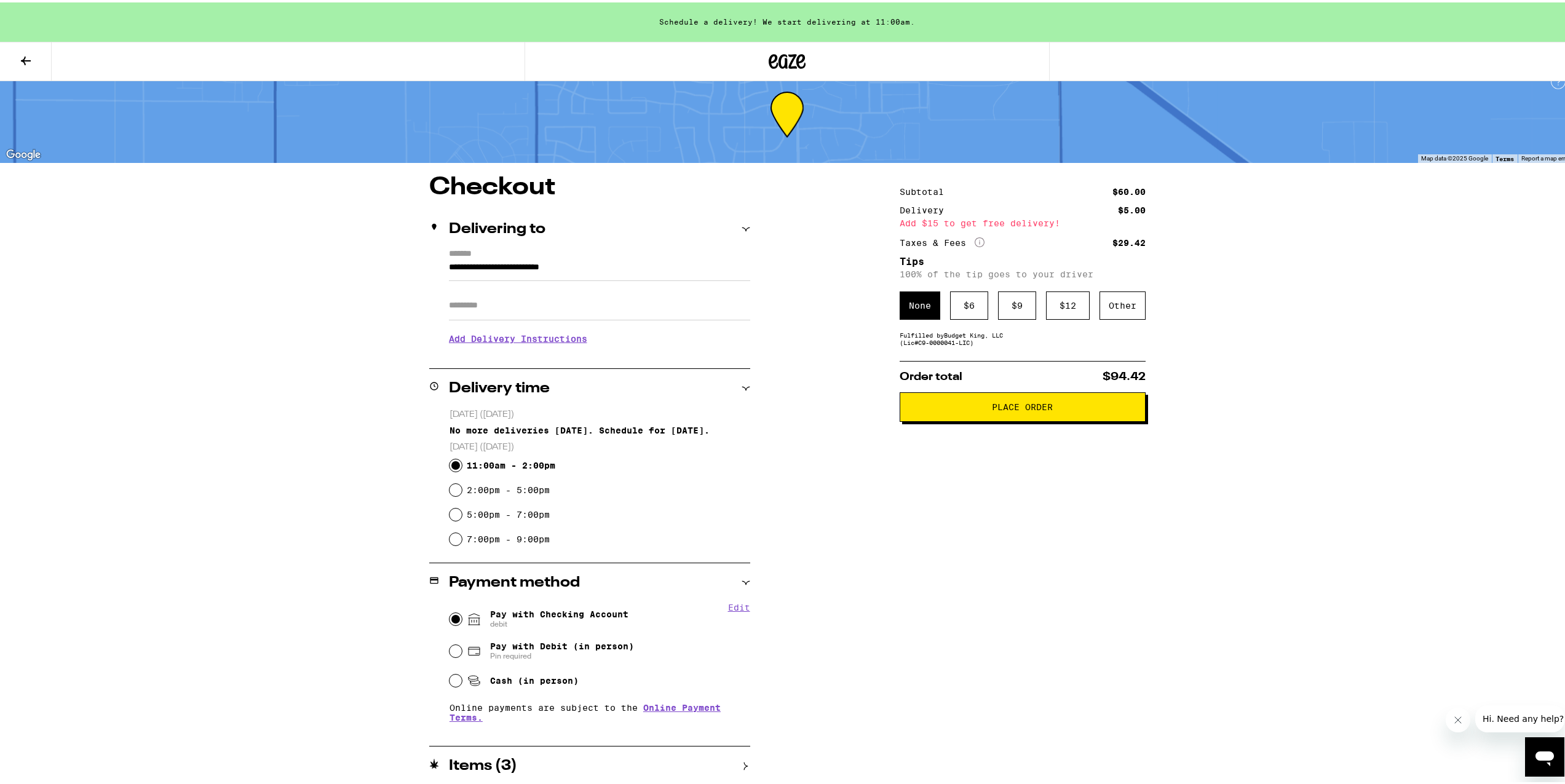
click at [781, 51] on icon at bounding box center [787, 58] width 37 height 22
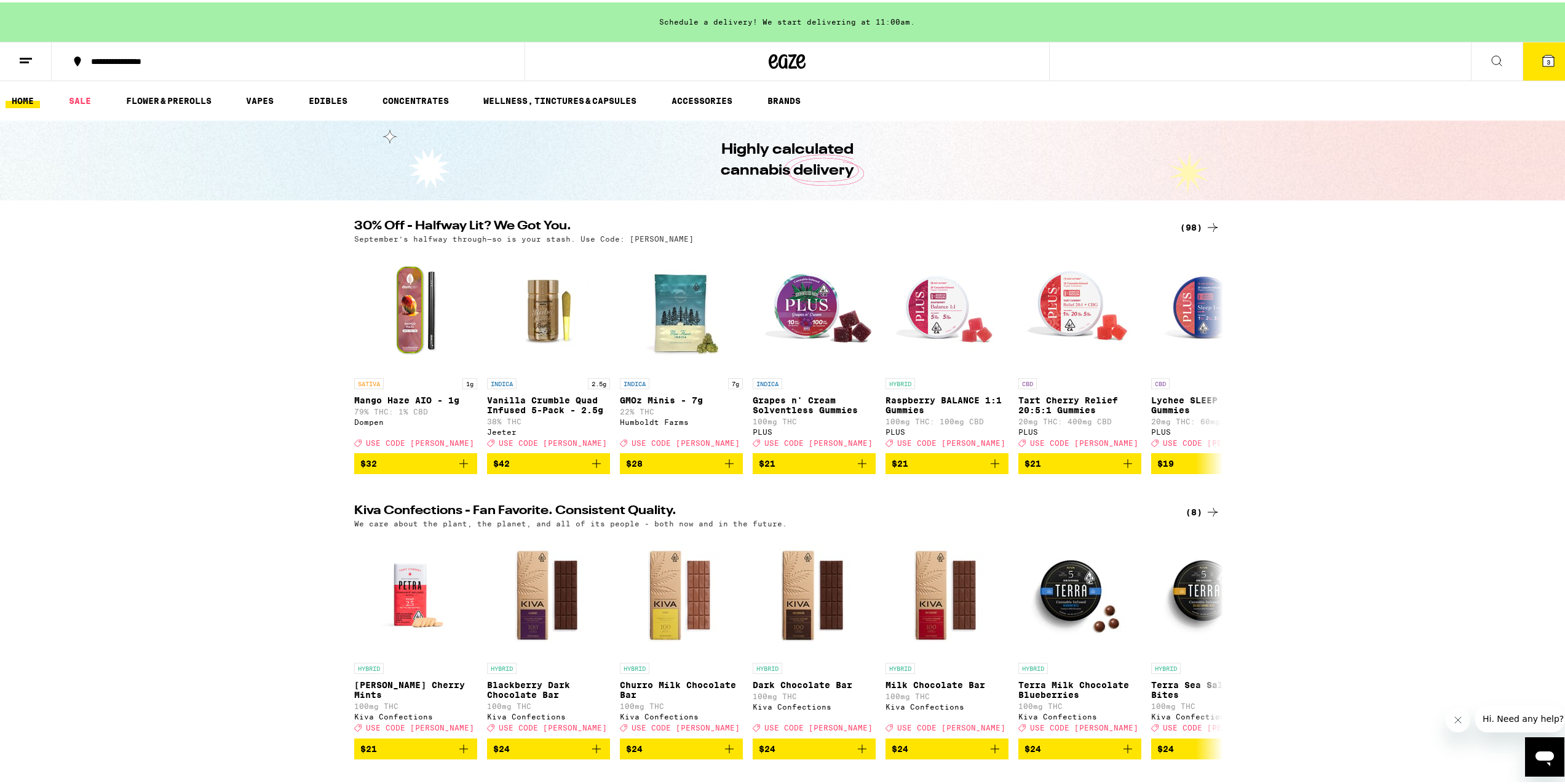
click at [1542, 46] on button "3" at bounding box center [1548, 59] width 52 height 38
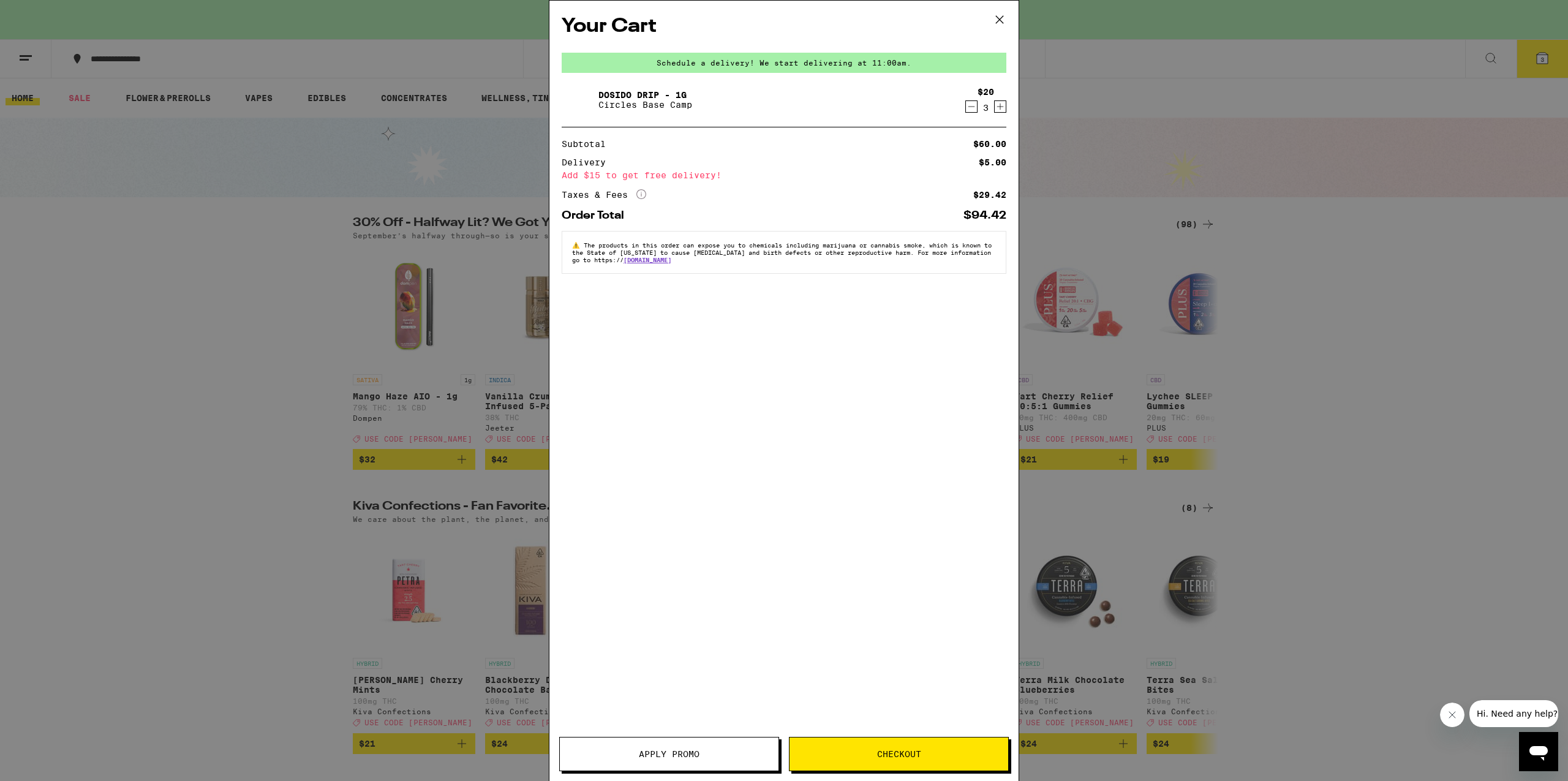
click at [975, 106] on icon "Decrement" at bounding box center [972, 106] width 11 height 14
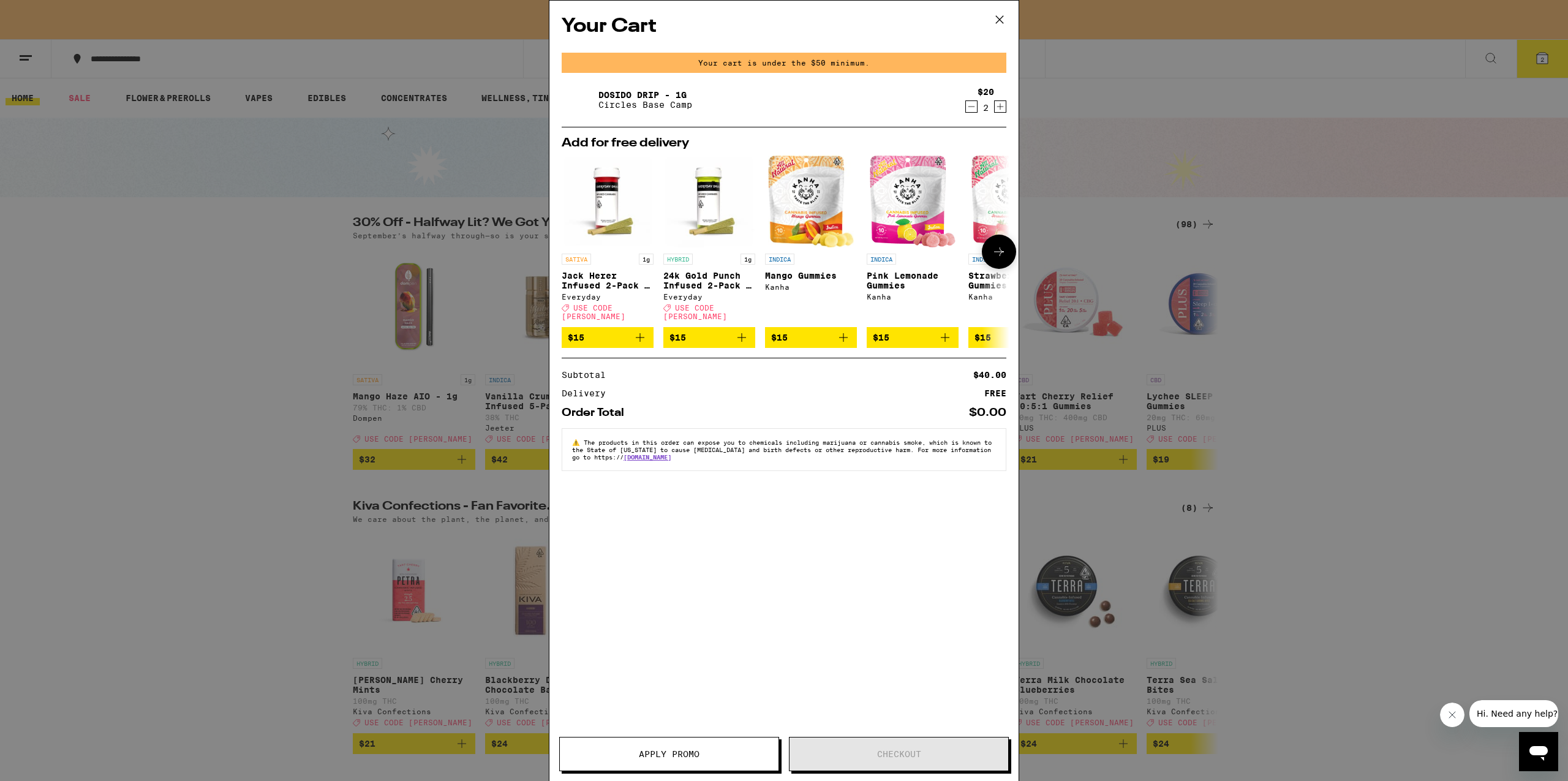
click at [996, 241] on button at bounding box center [999, 251] width 35 height 35
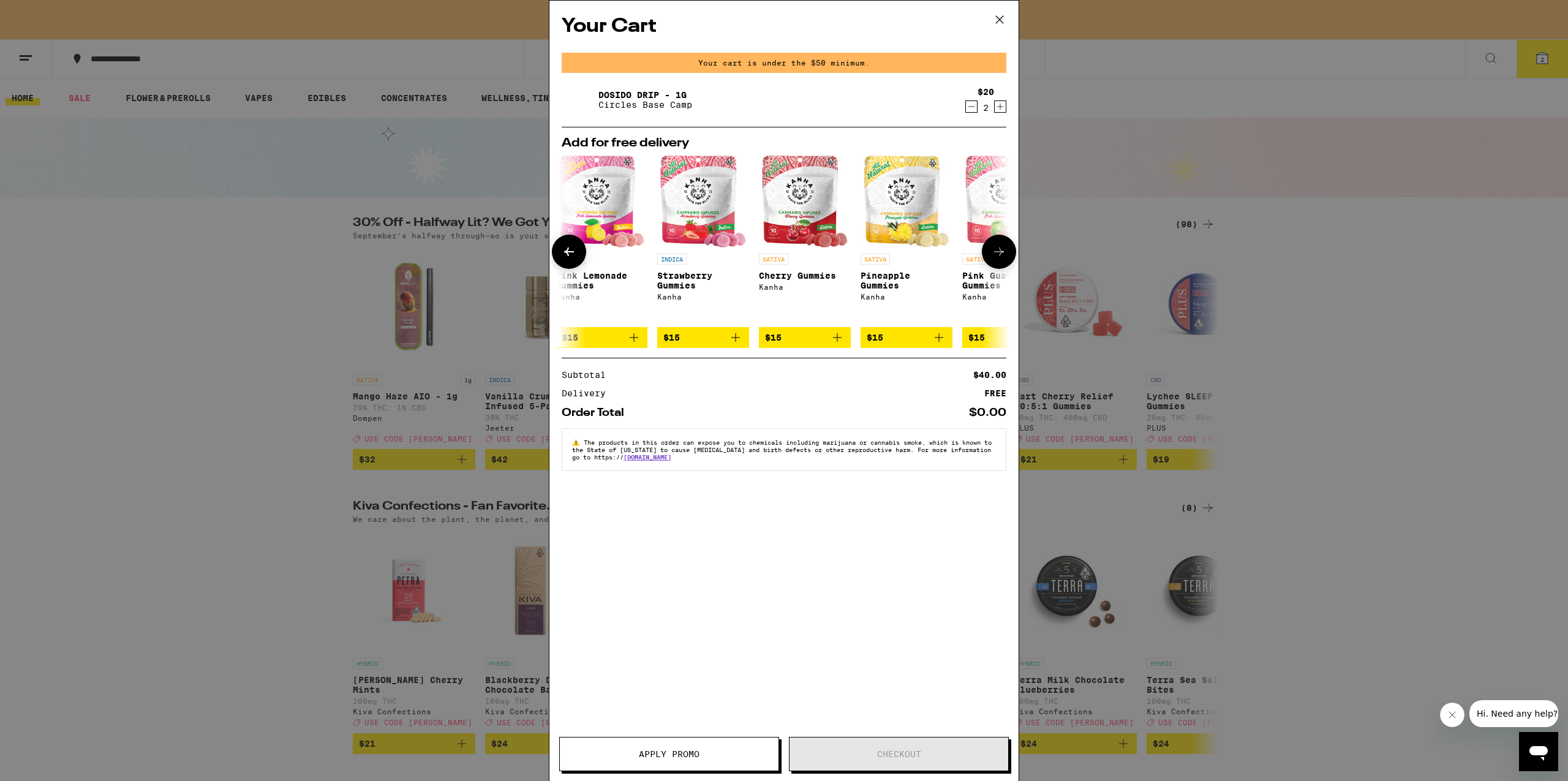
click at [996, 241] on button at bounding box center [999, 251] width 35 height 35
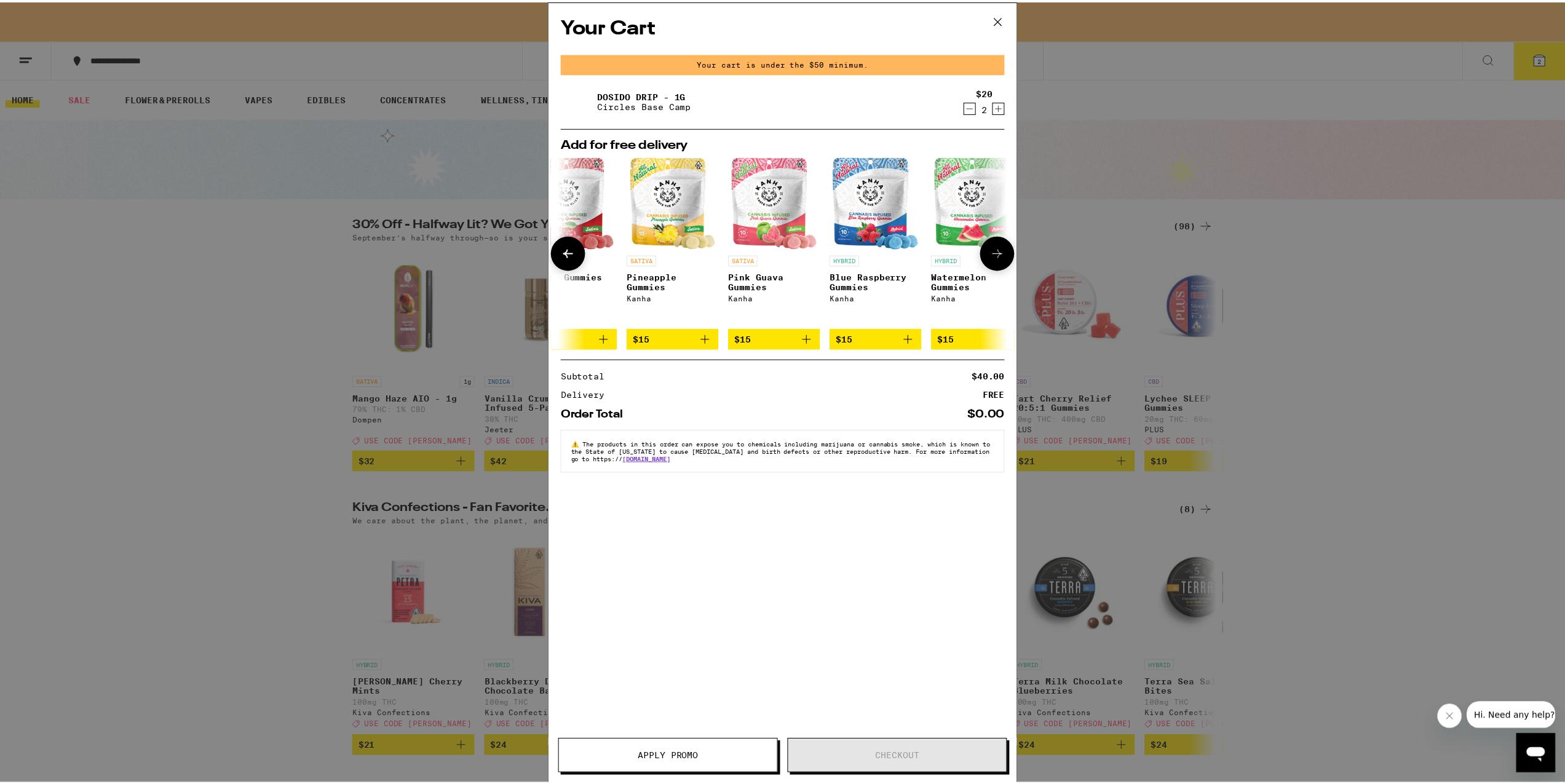
scroll to position [0, 574]
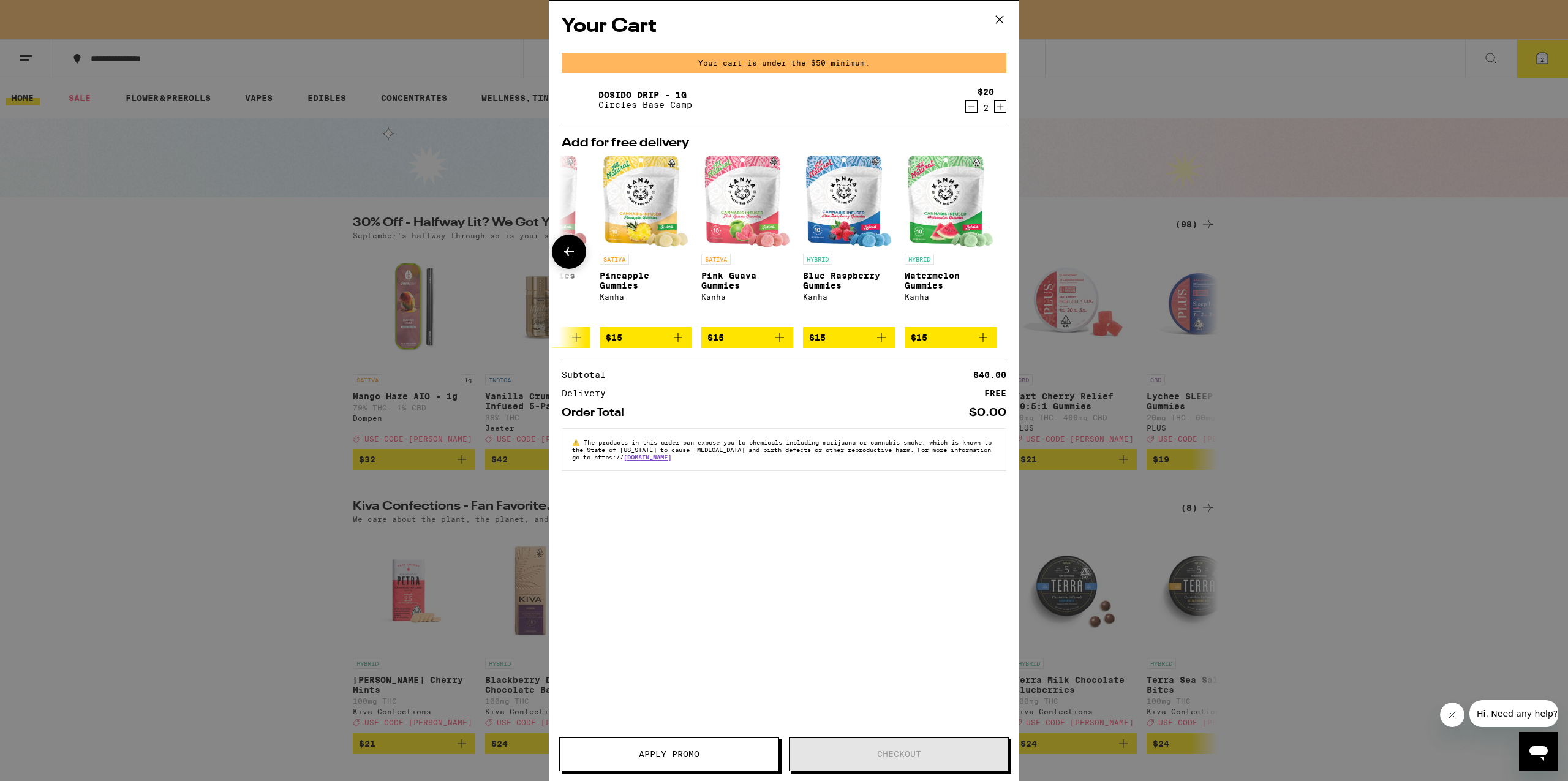
click at [996, 242] on div at bounding box center [999, 251] width 35 height 35
click at [1099, 478] on div "Your Cart Your cart is under the $50 minimum. Dosido Drip - 1g Circles Base Cam…" at bounding box center [784, 390] width 1568 height 781
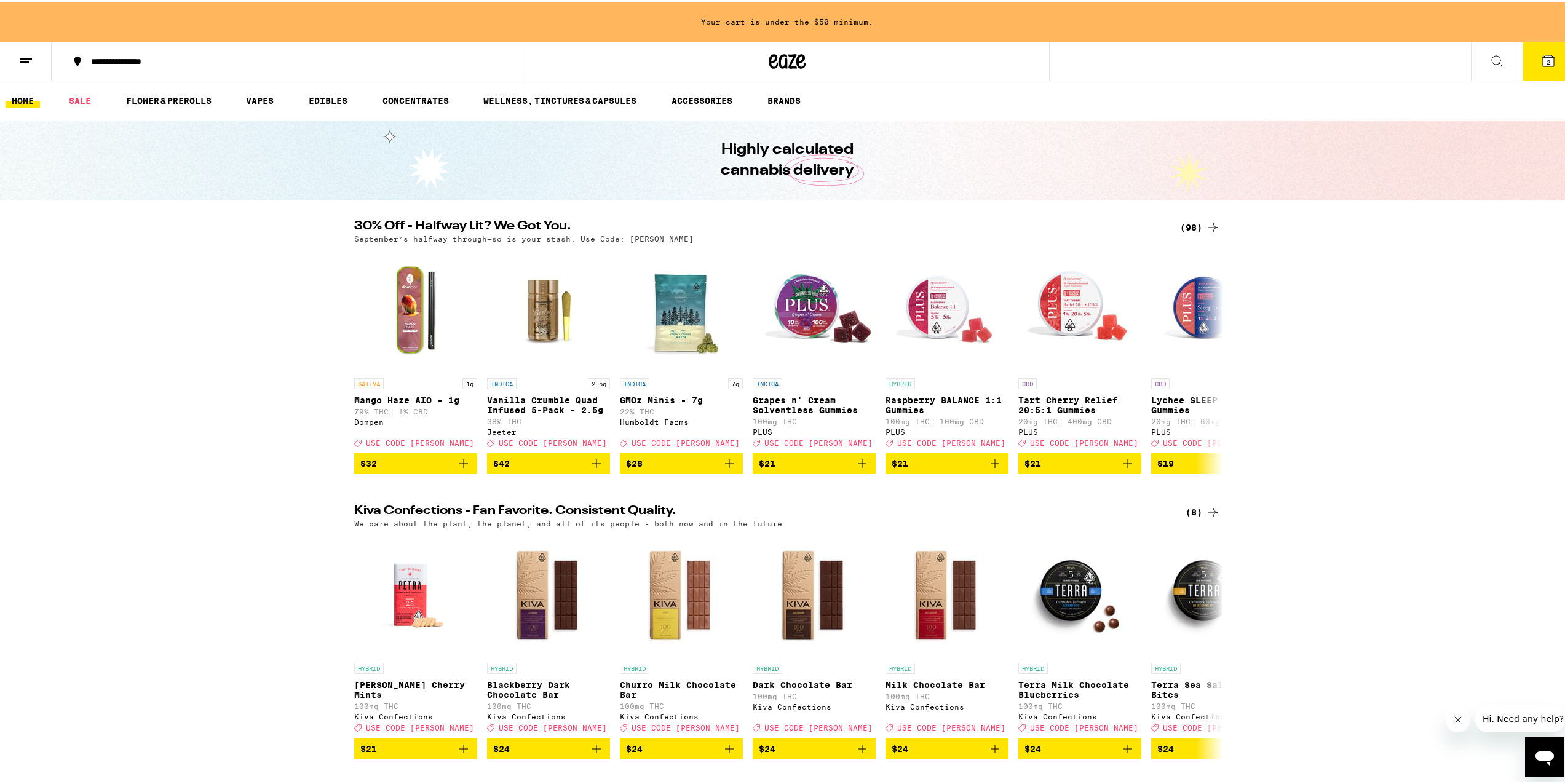
click at [1205, 517] on icon at bounding box center [1212, 510] width 15 height 15
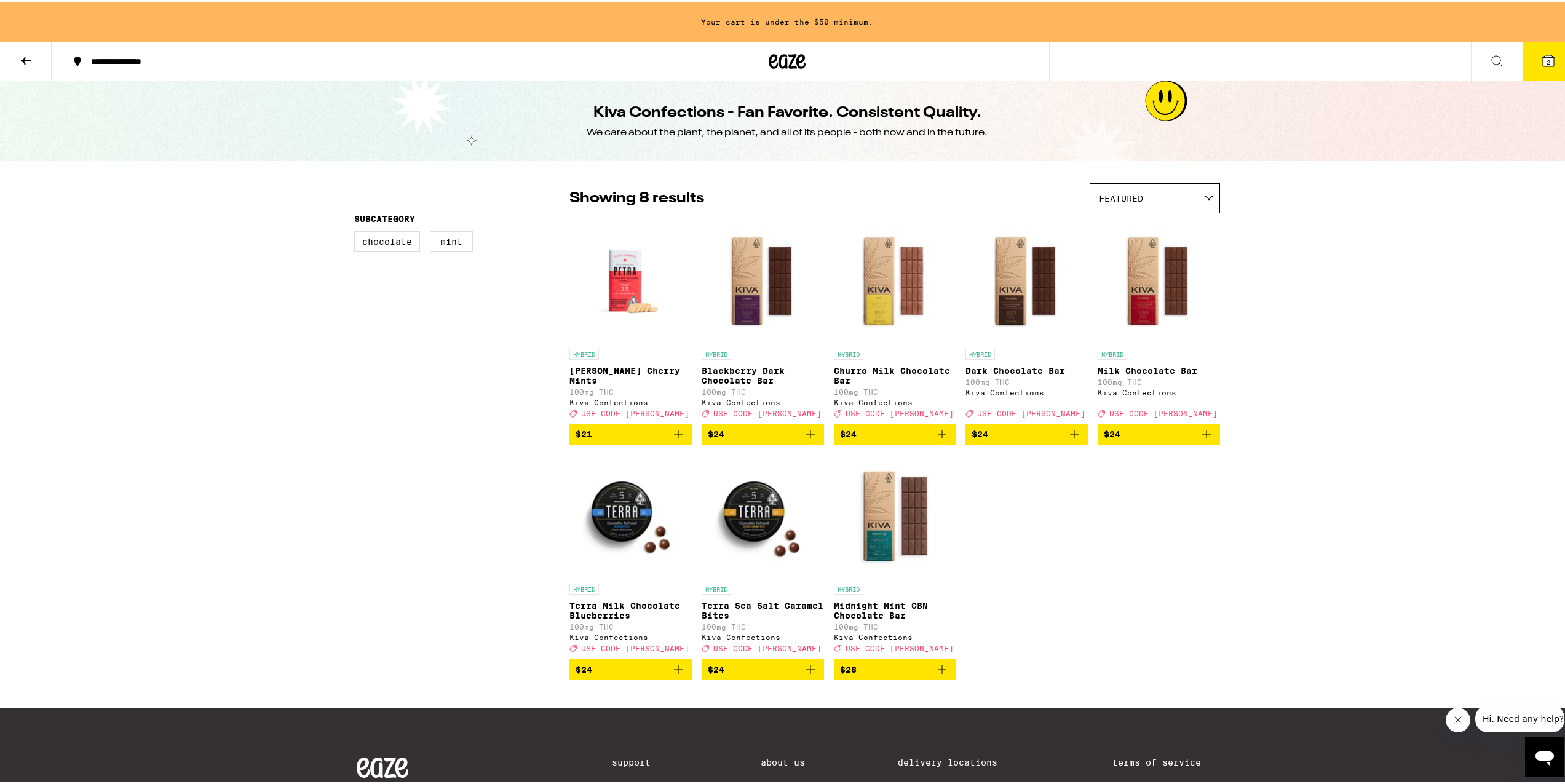
click at [1541, 51] on icon at bounding box center [1548, 58] width 15 height 15
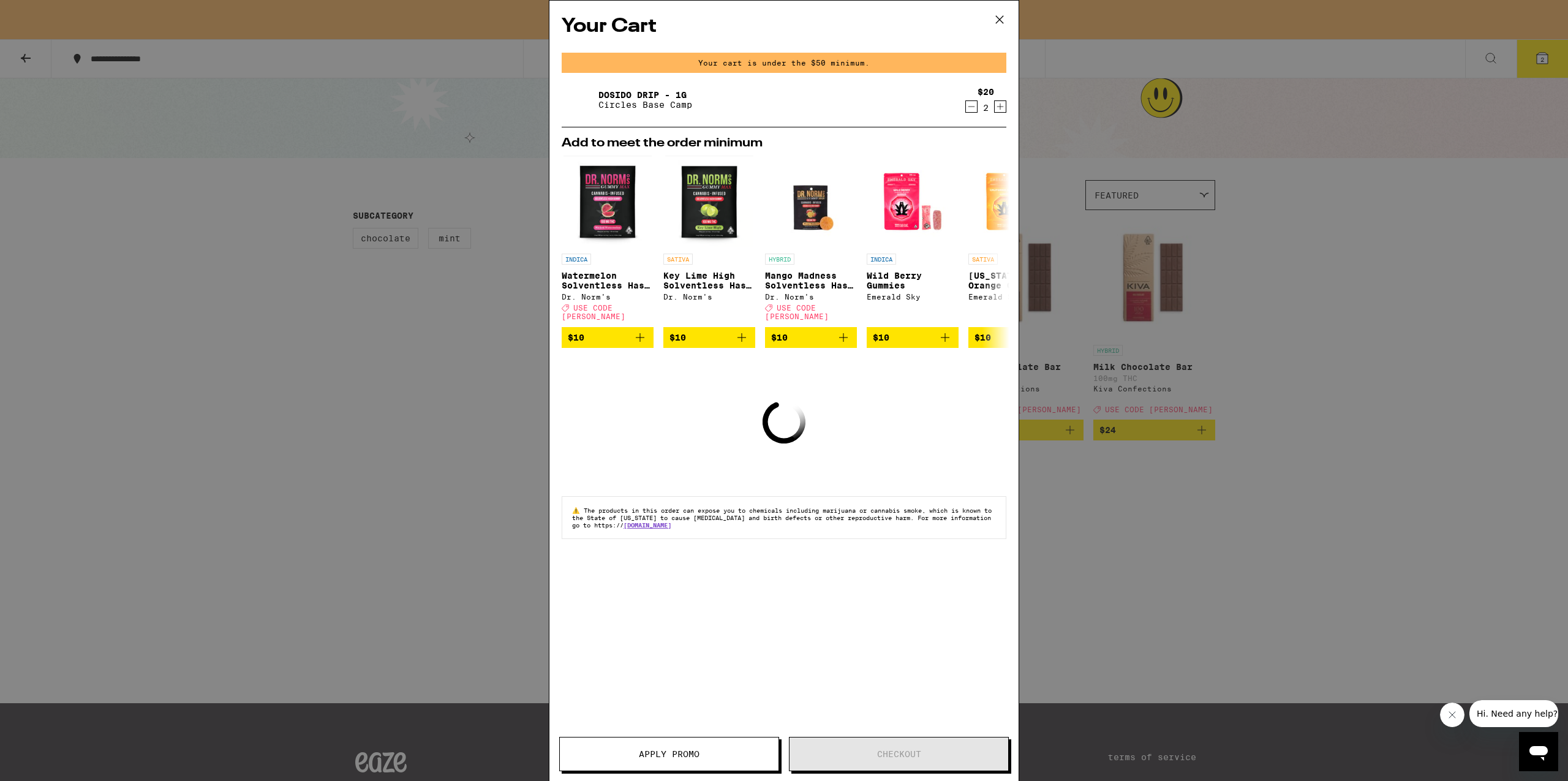
click at [1006, 112] on icon "Increment" at bounding box center [1001, 106] width 11 height 14
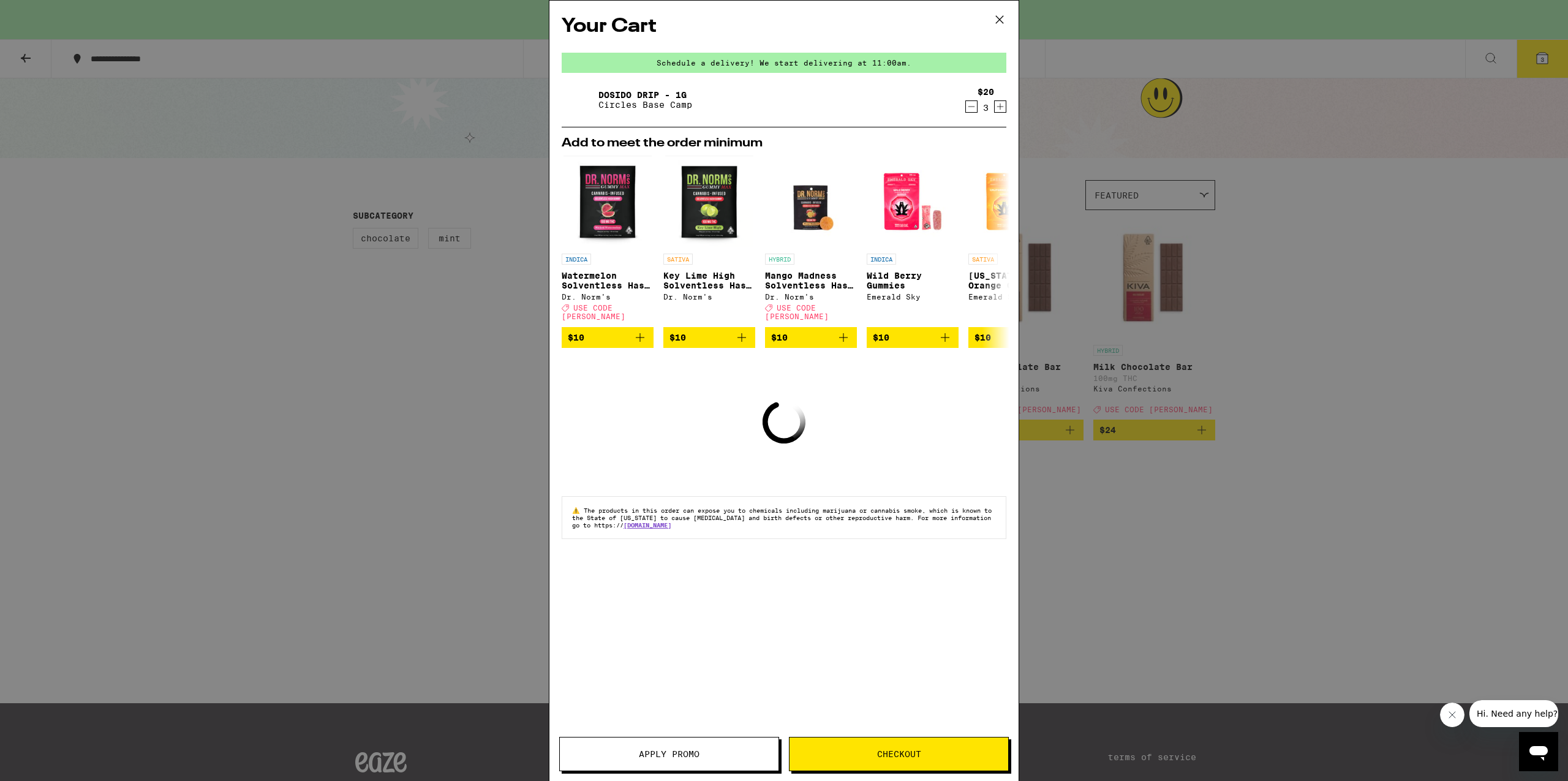
drag, startPoint x: 1099, startPoint y: 145, endPoint x: 1131, endPoint y: 161, distance: 35.8
click at [1100, 145] on div "Your Cart Schedule a delivery! We start delivering at 11:00am. Dosido Drip - 1g…" at bounding box center [784, 390] width 1568 height 781
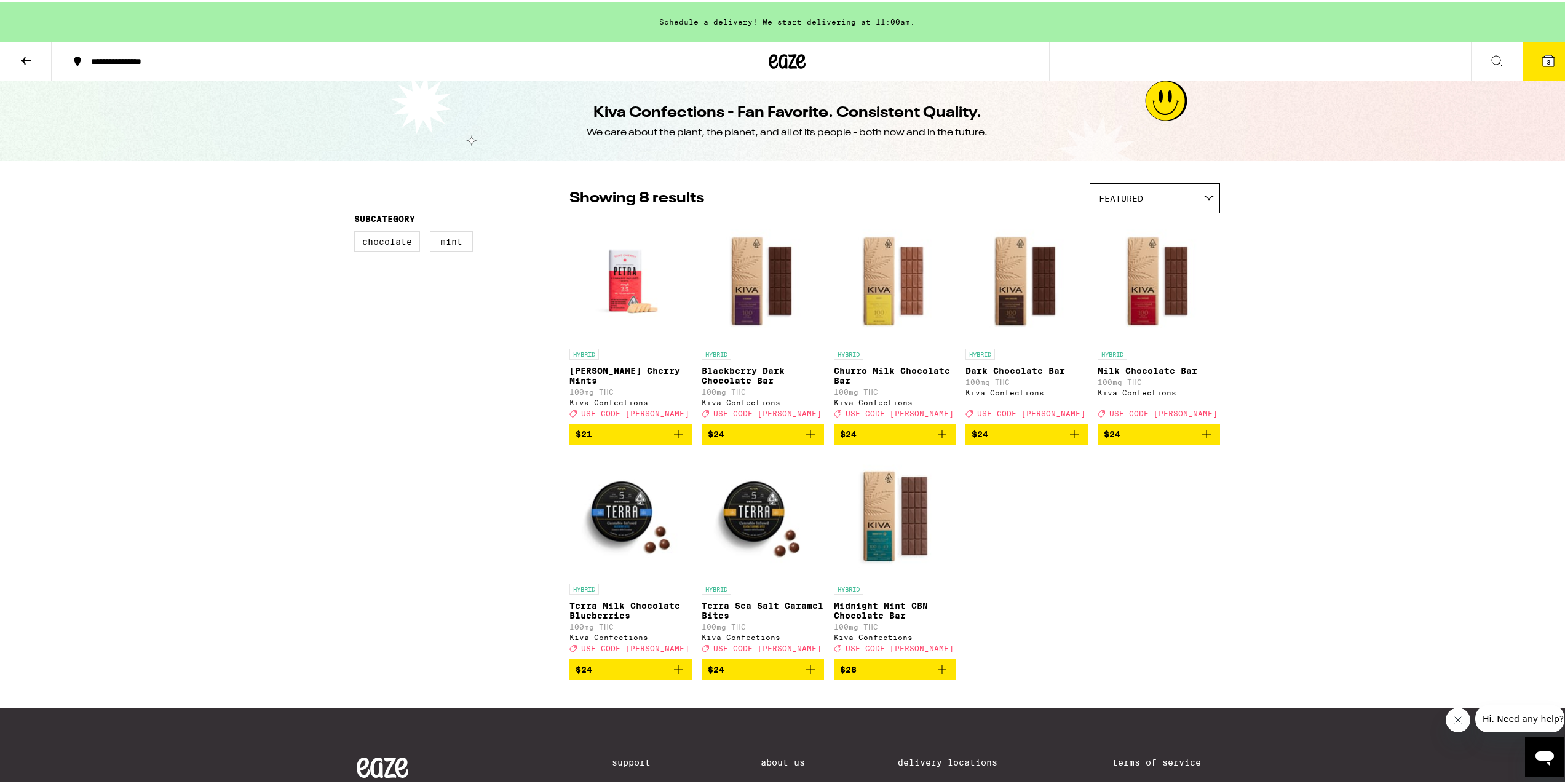
click at [1546, 48] on button "3" at bounding box center [1548, 59] width 52 height 38
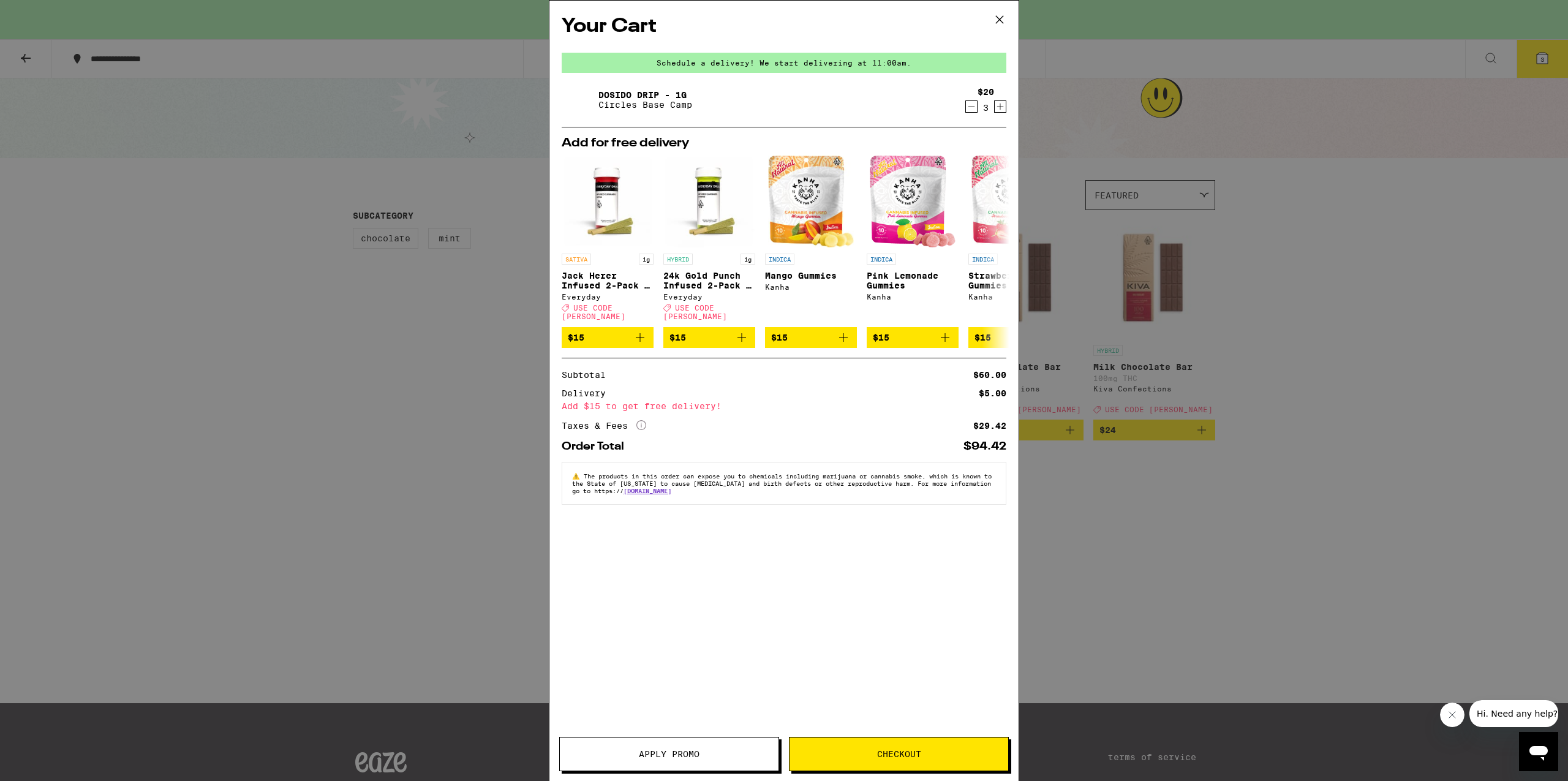
click at [858, 761] on button "Checkout" at bounding box center [899, 754] width 220 height 35
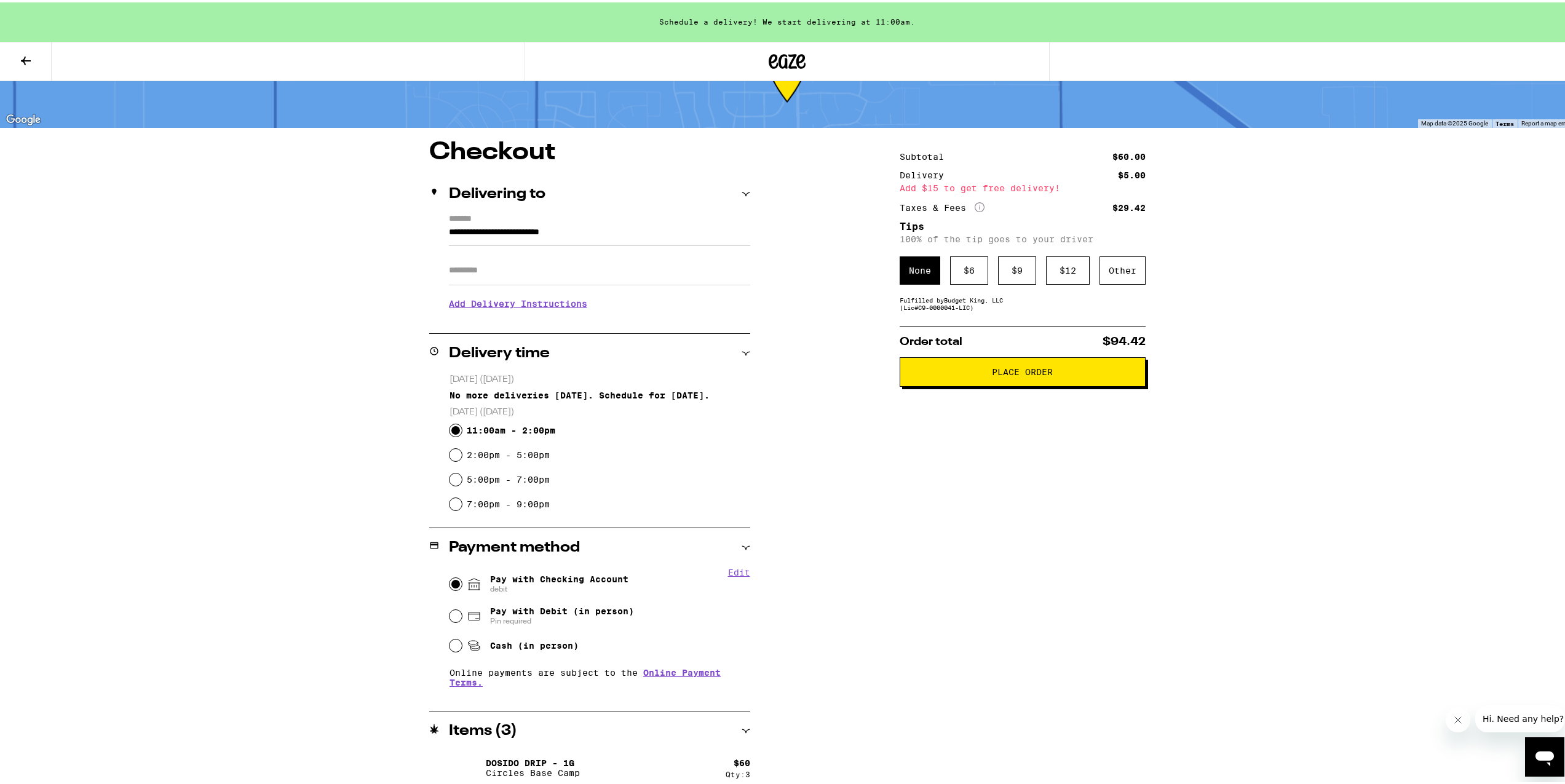
scroll to position [60, 0]
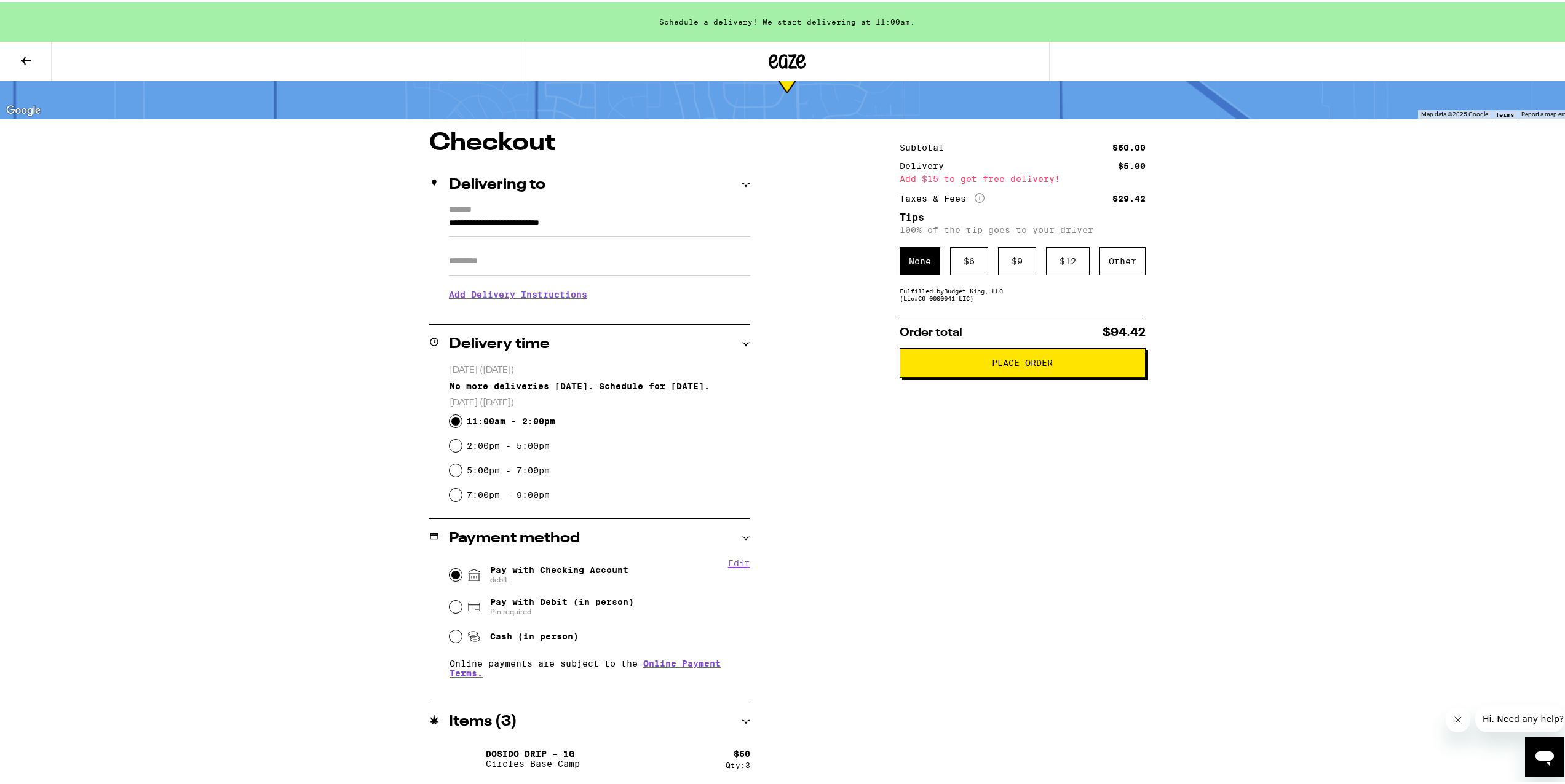
click at [998, 365] on span "Place Order" at bounding box center [1021, 360] width 61 height 9
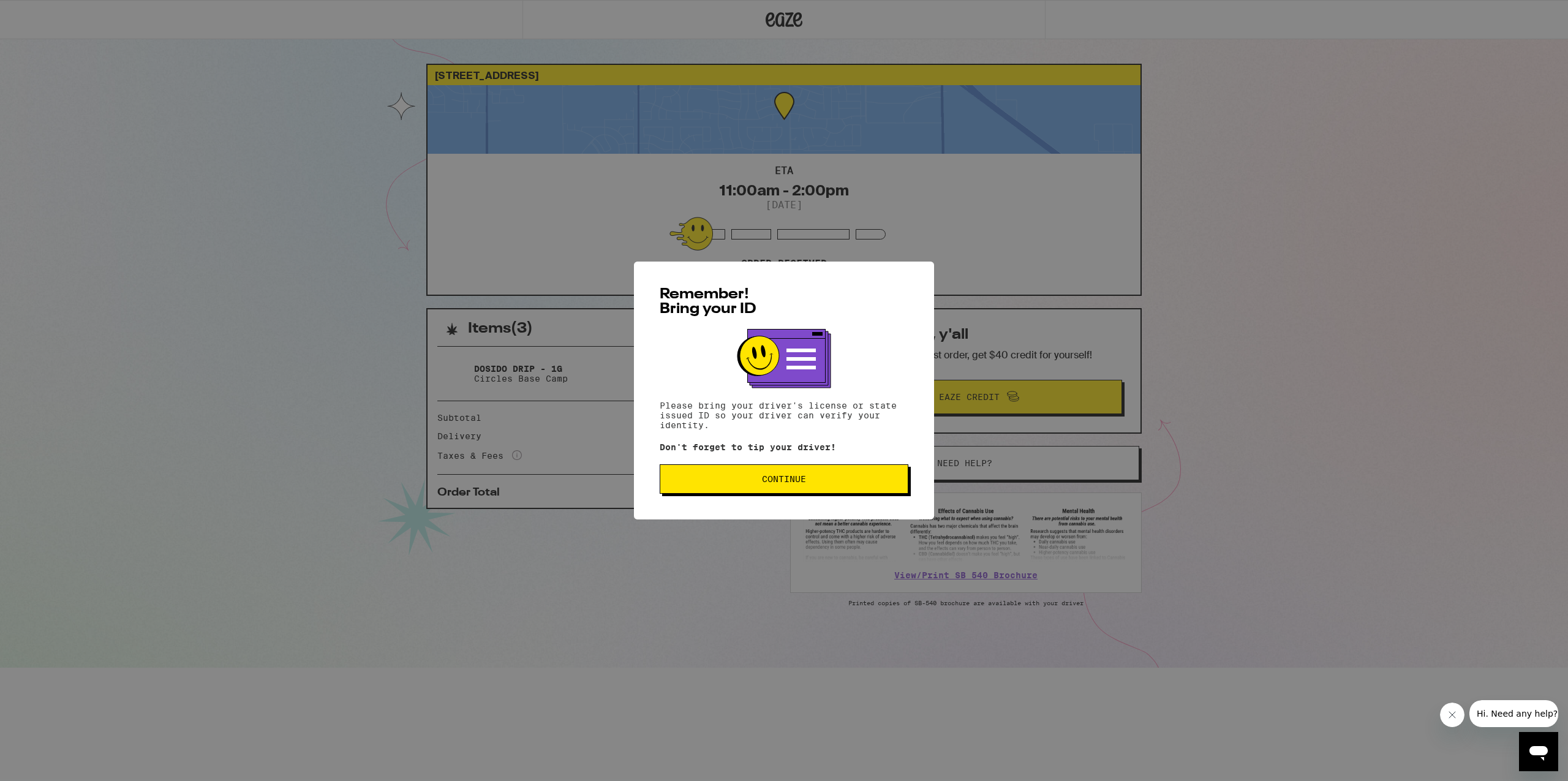
click at [758, 490] on button "Continue" at bounding box center [784, 479] width 248 height 30
